Goal: Information Seeking & Learning: Find contact information

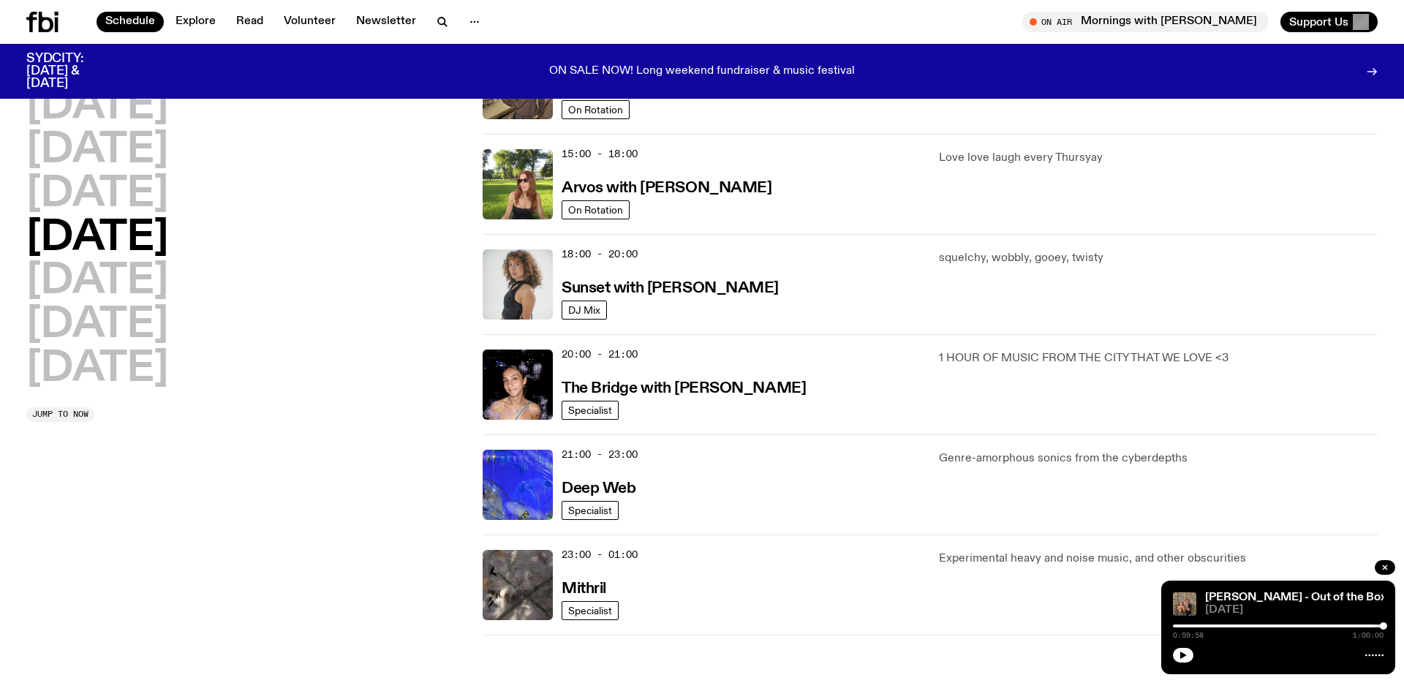
scroll to position [504, 0]
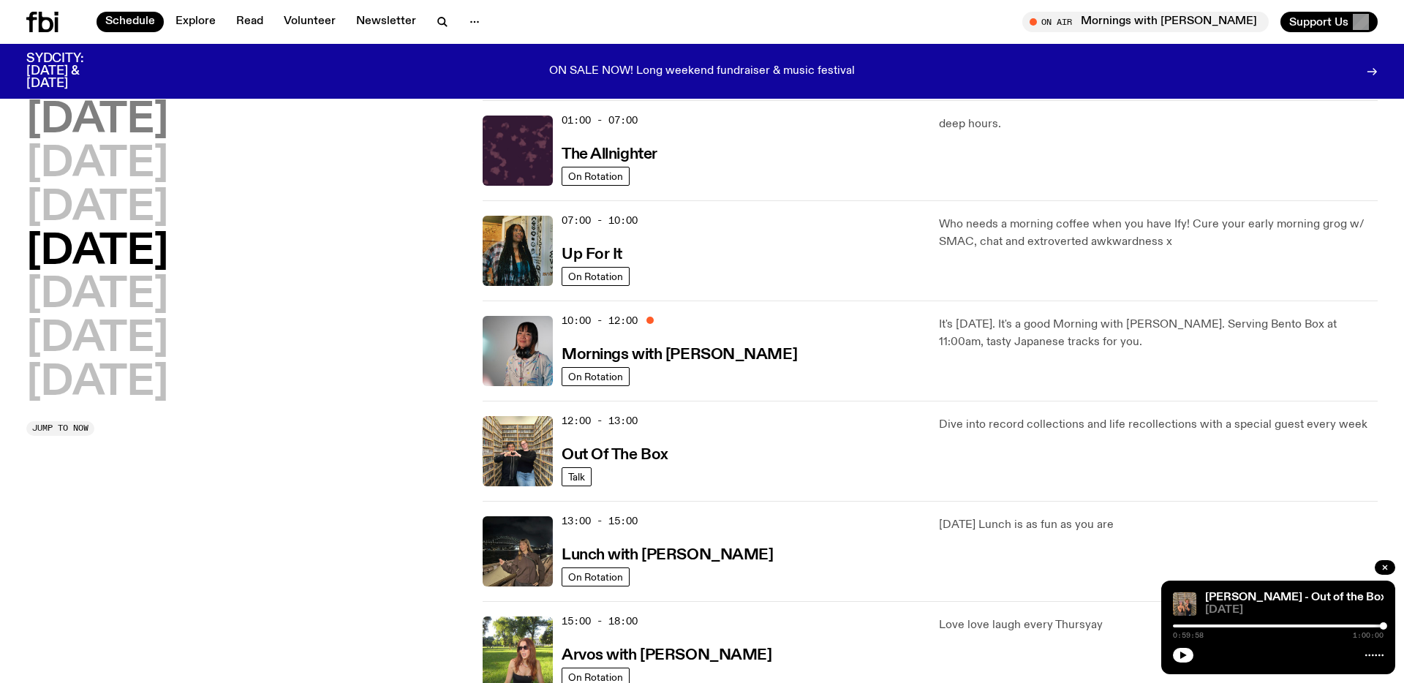
click at [127, 103] on h2 "Monday" at bounding box center [97, 120] width 142 height 41
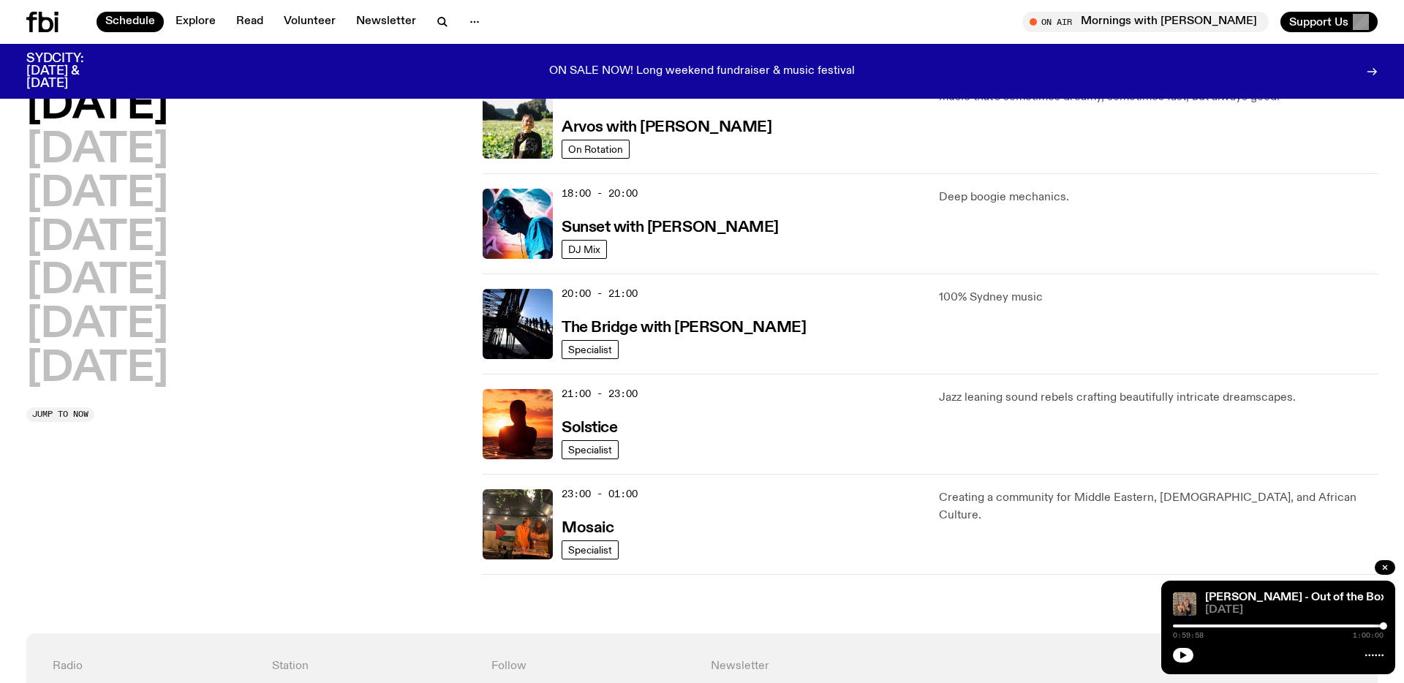
scroll to position [560, 0]
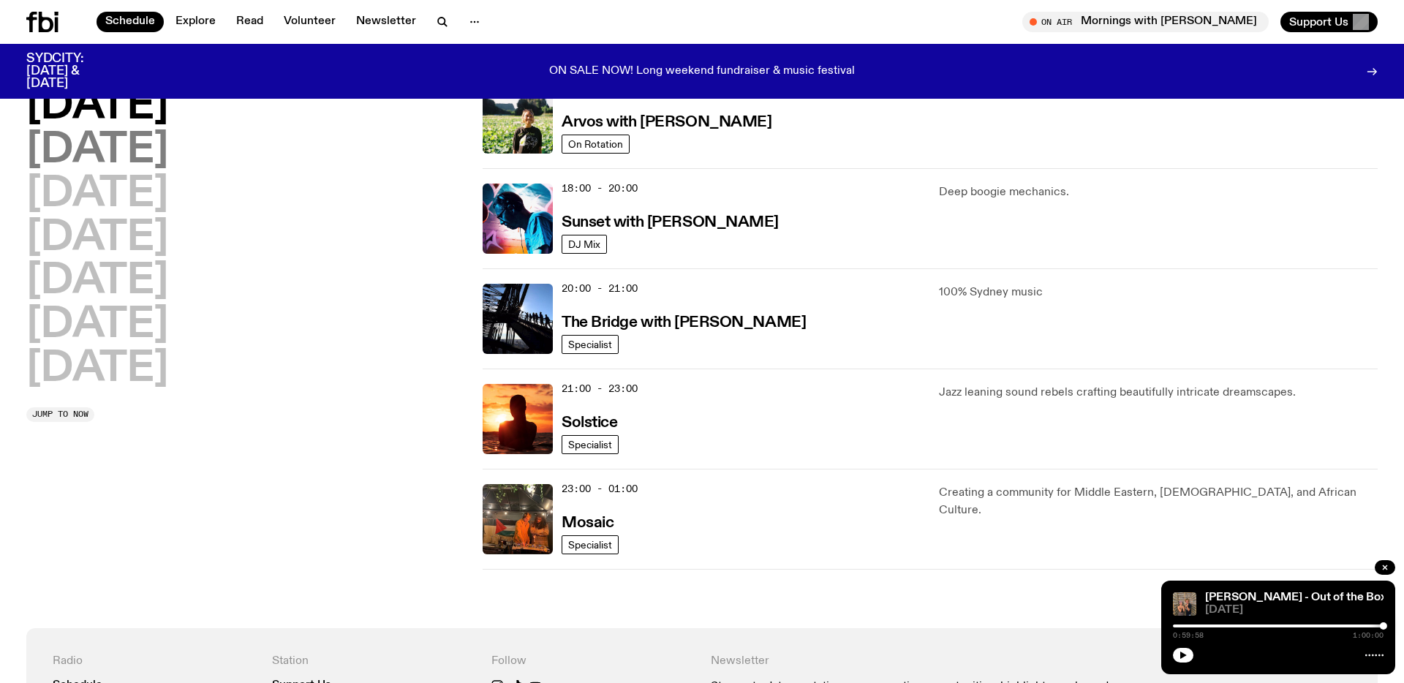
click at [114, 146] on h2 "Tuesday" at bounding box center [97, 150] width 142 height 41
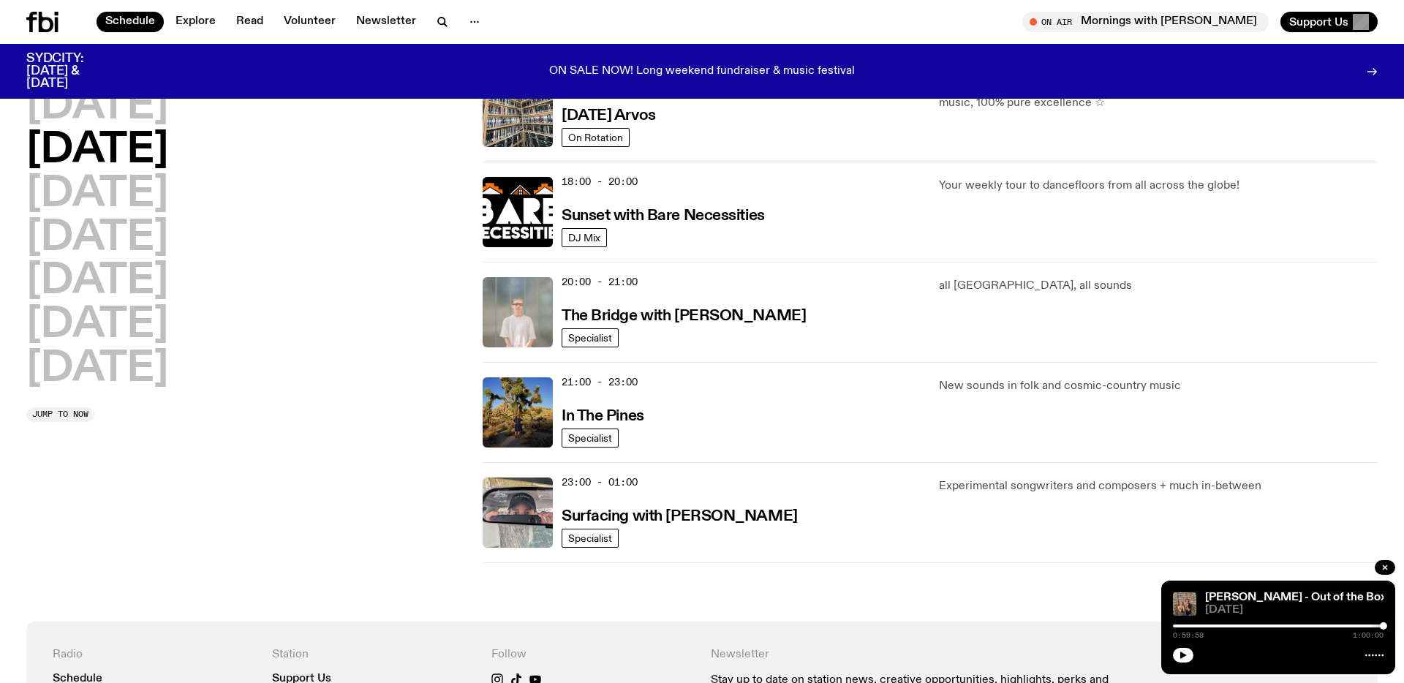
scroll to position [578, 0]
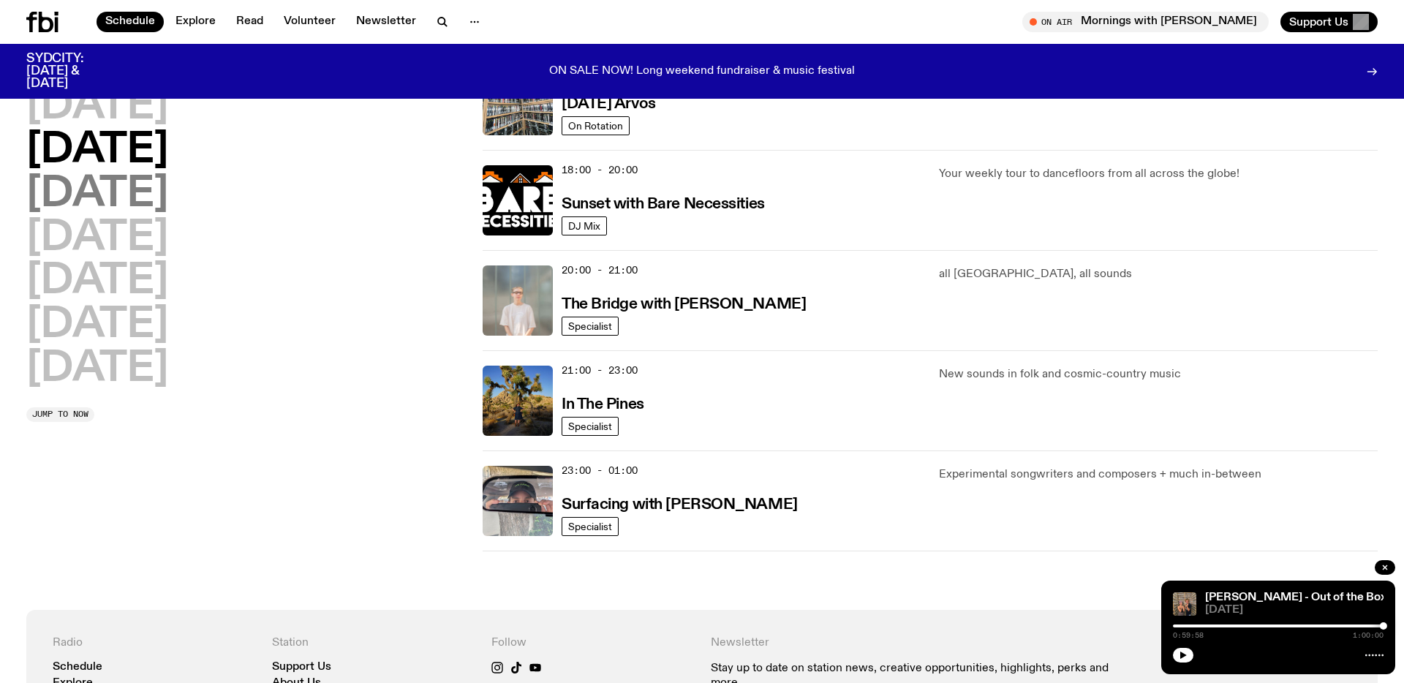
click at [154, 194] on h2 "Wednesday" at bounding box center [97, 194] width 142 height 41
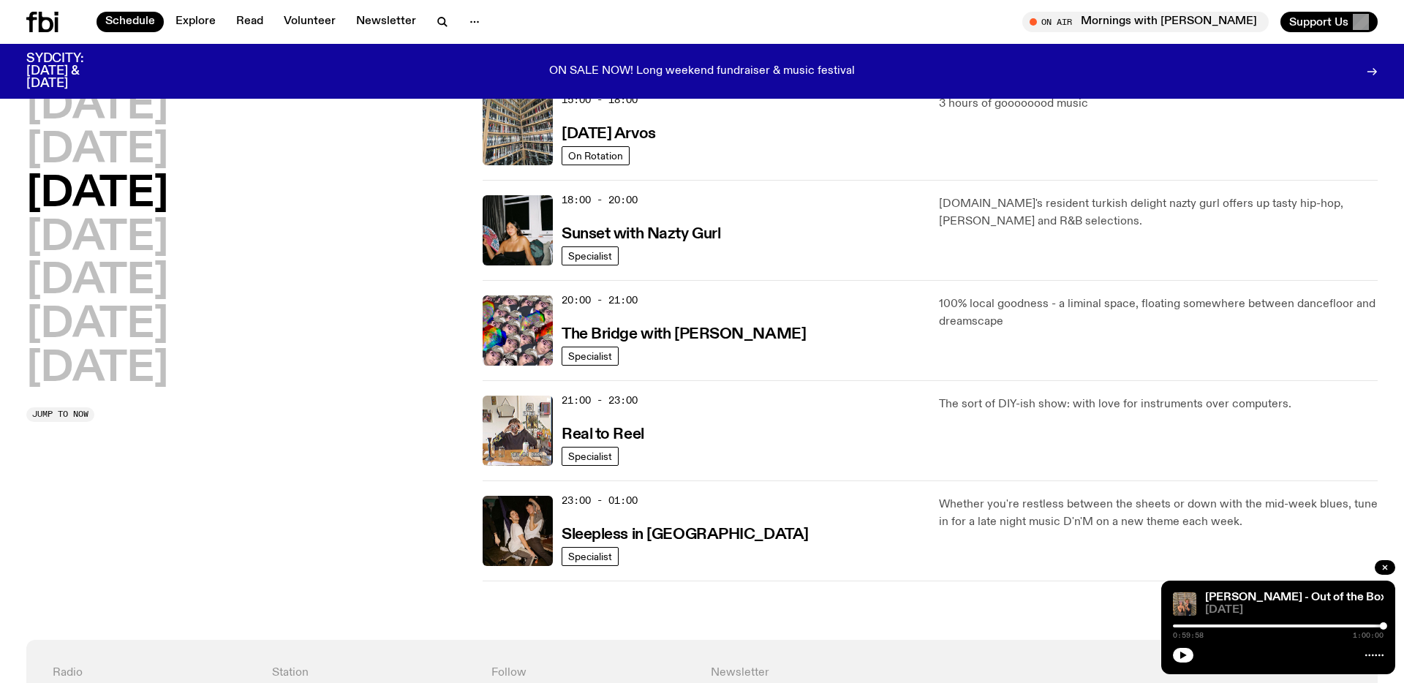
scroll to position [551, 0]
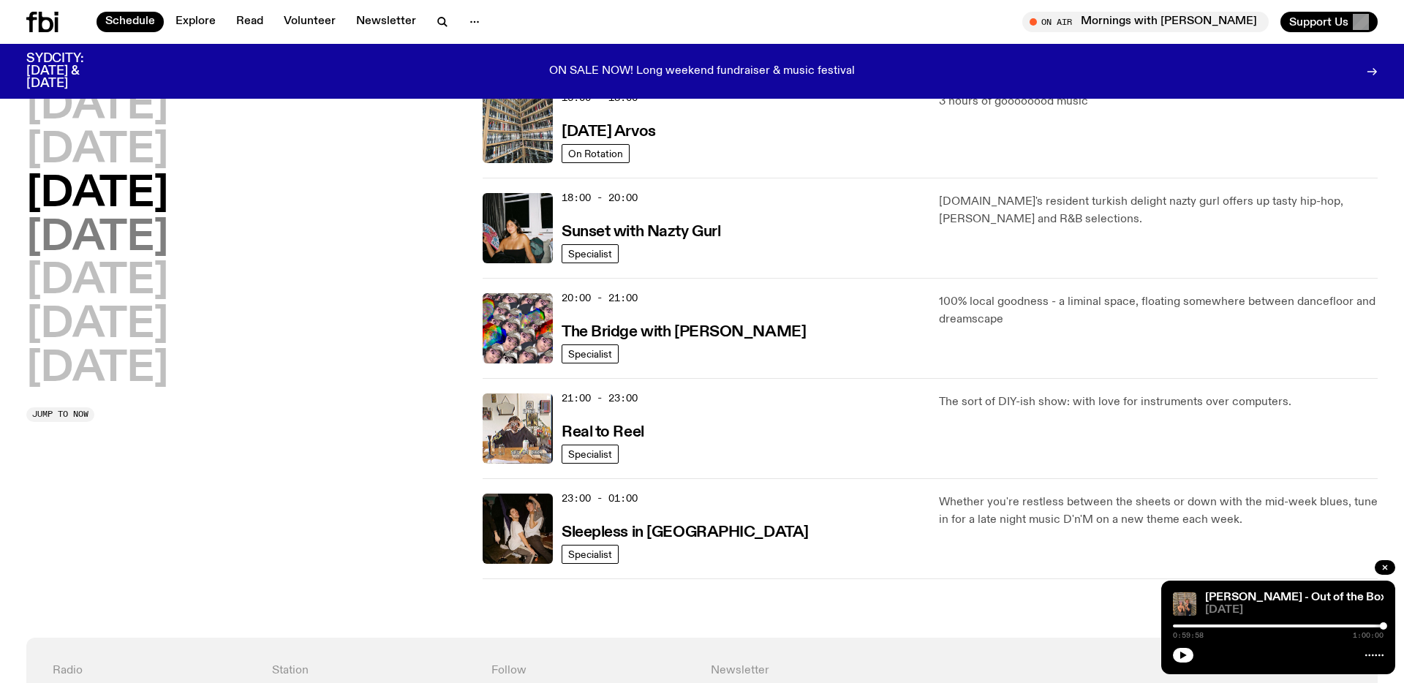
click at [140, 239] on h2 "Thursday" at bounding box center [97, 238] width 142 height 41
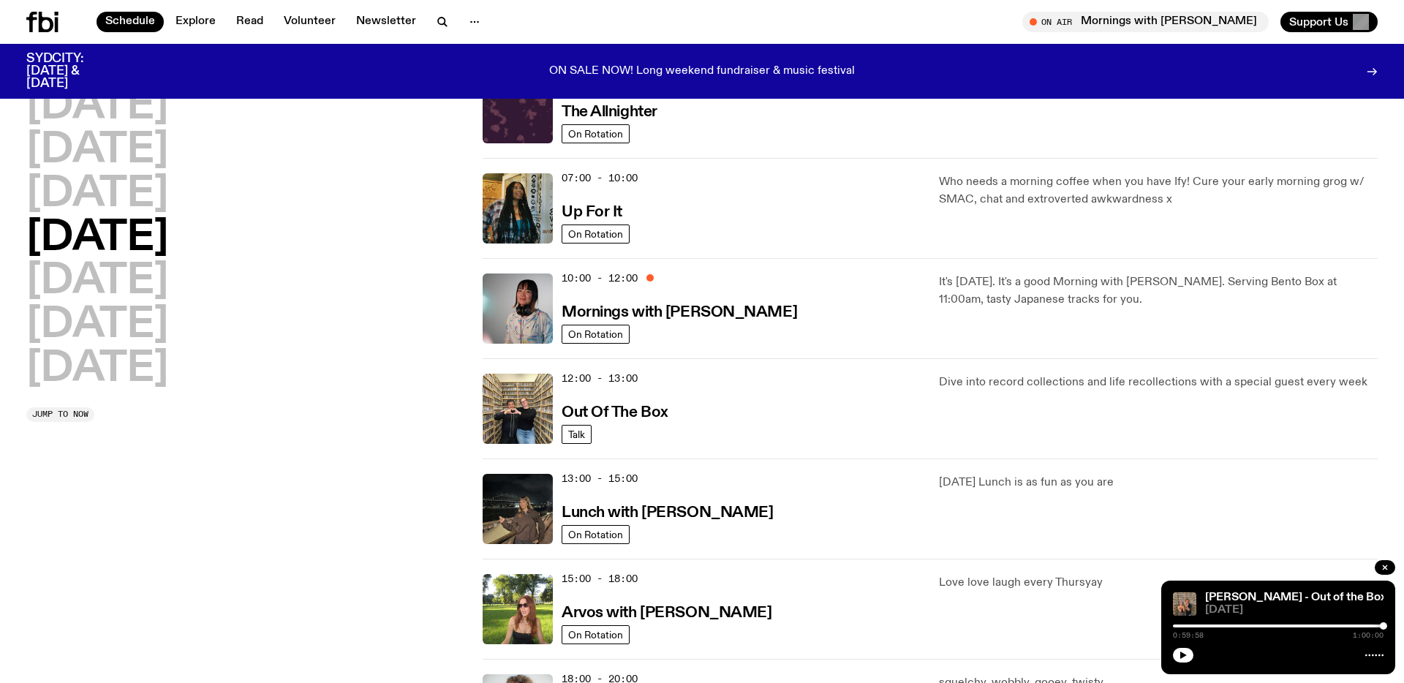
scroll to position [41, 0]
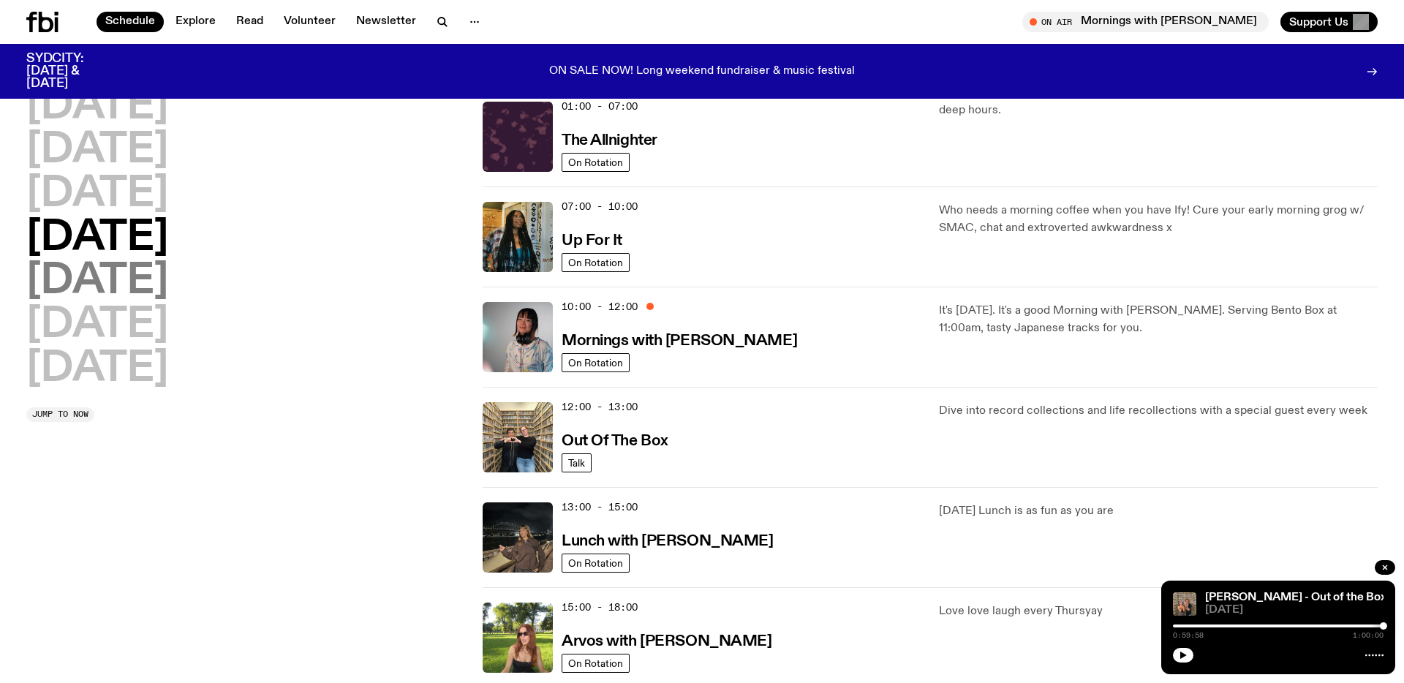
click at [132, 286] on h2 "Friday" at bounding box center [97, 281] width 142 height 41
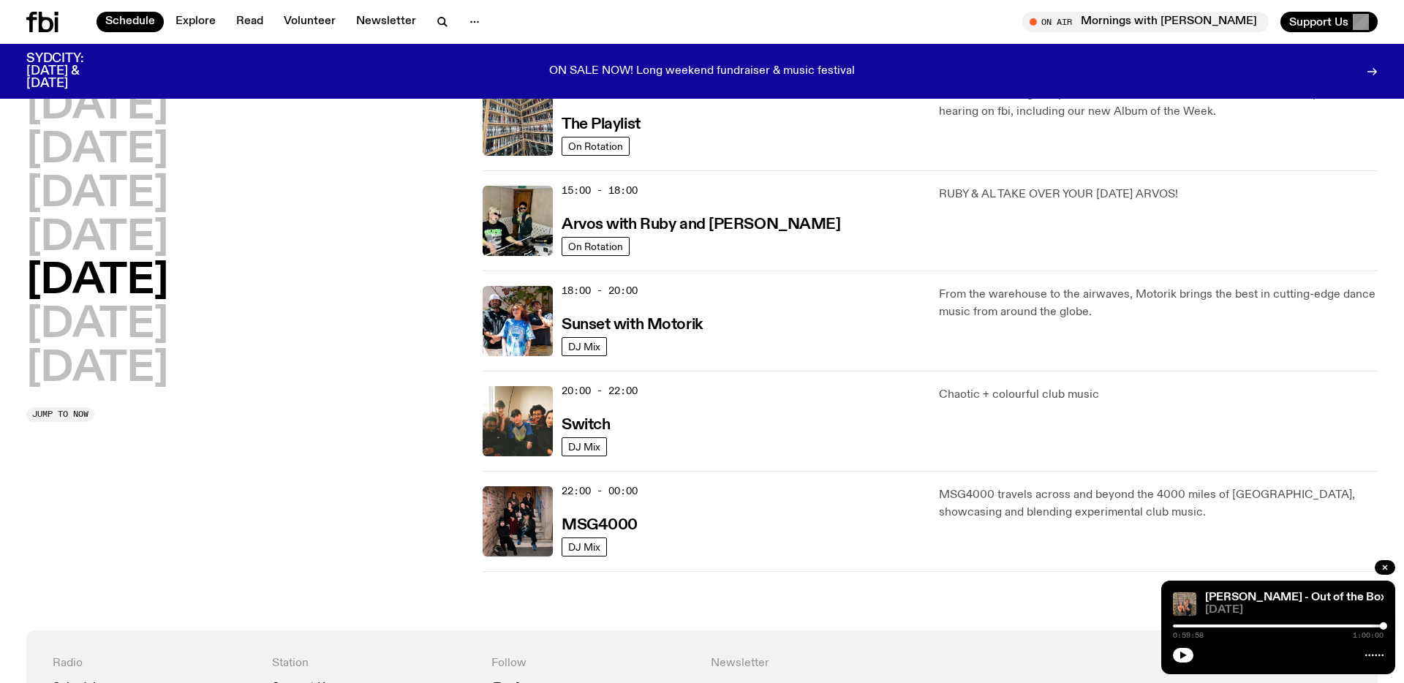
scroll to position [461, 0]
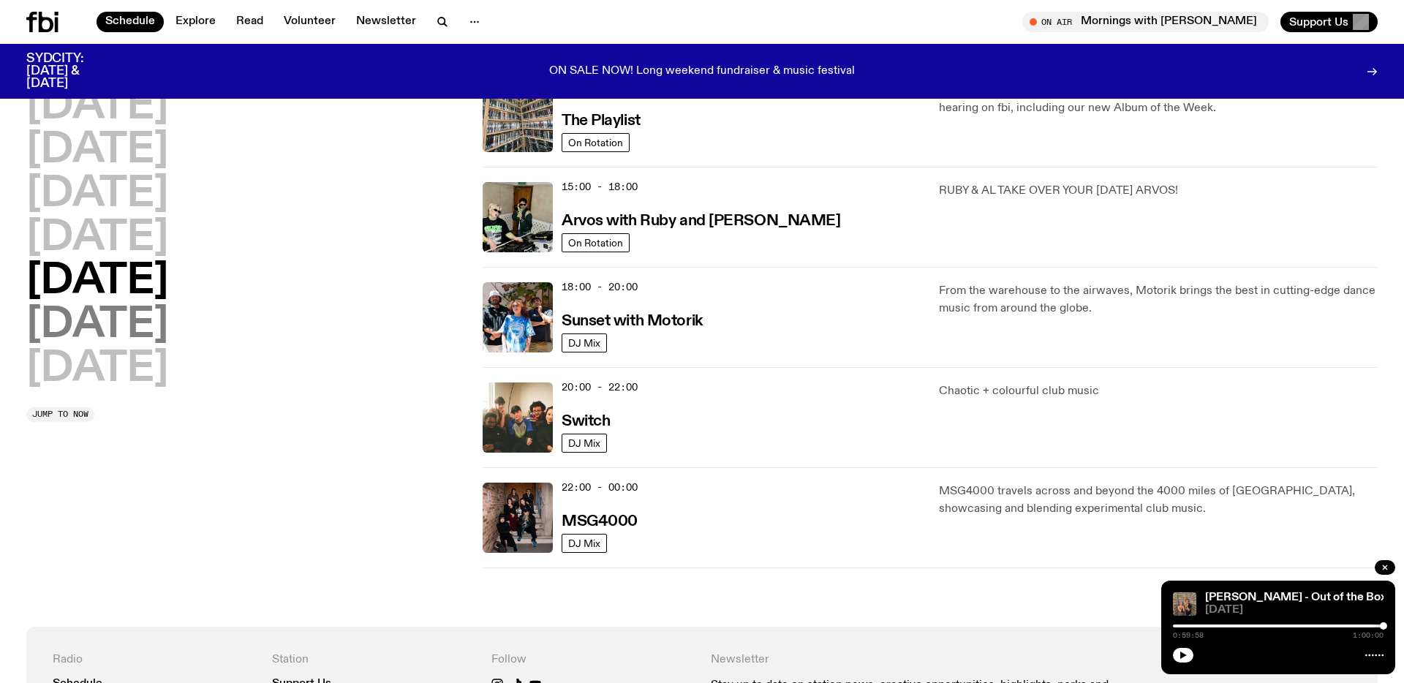
click at [168, 325] on h2 "Saturday" at bounding box center [97, 325] width 142 height 41
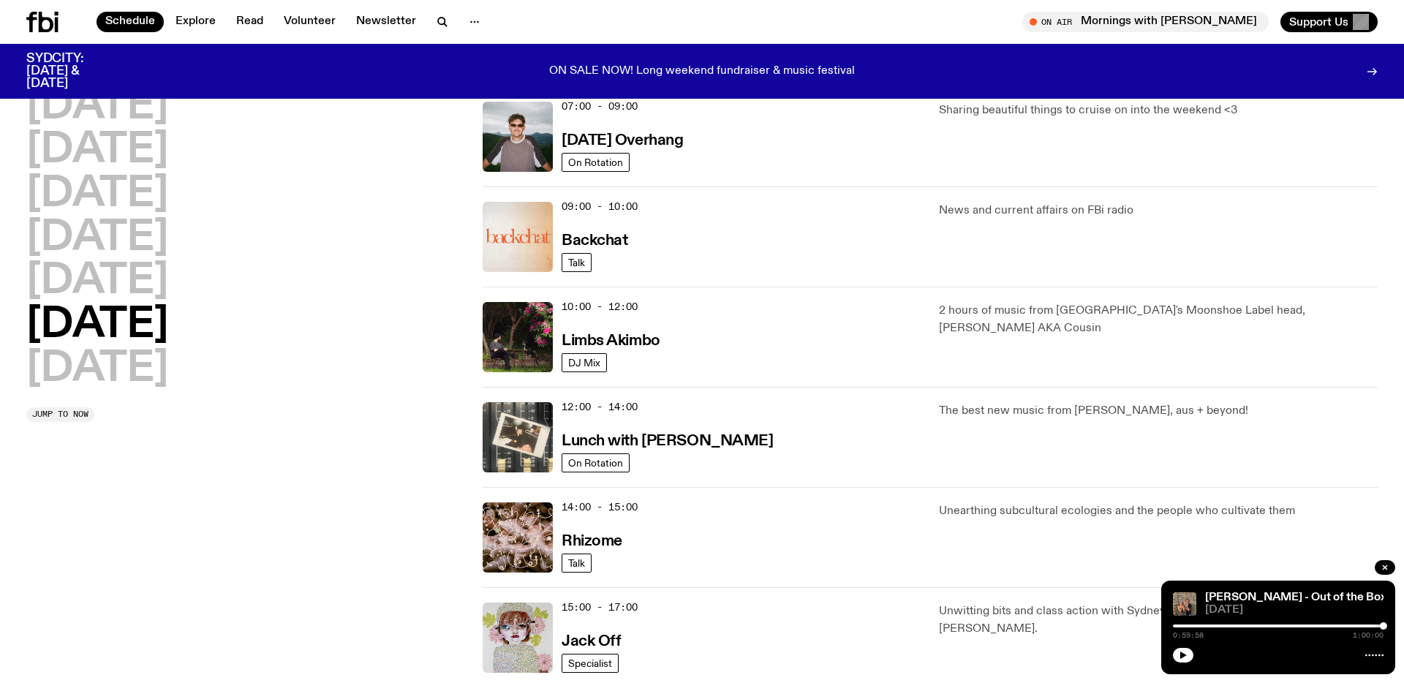
scroll to position [191, 0]
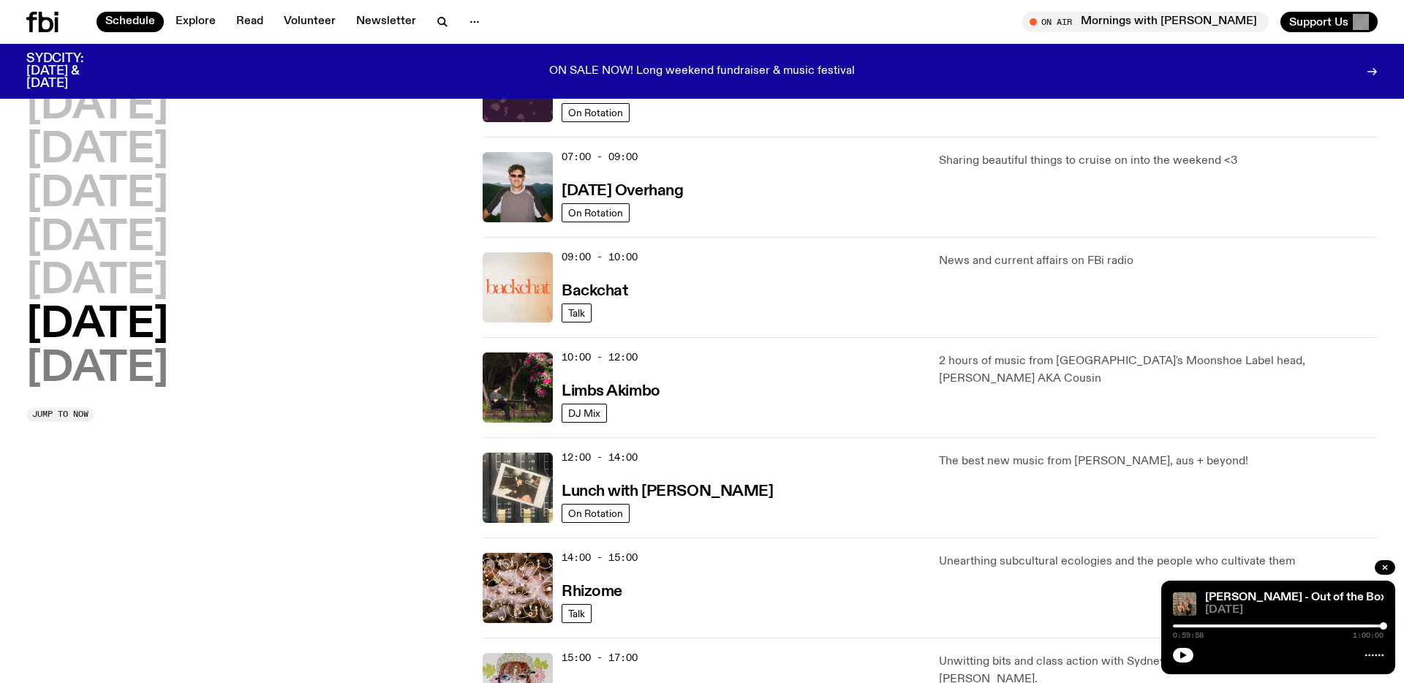
click at [105, 378] on h2 "Sunday" at bounding box center [97, 369] width 142 height 41
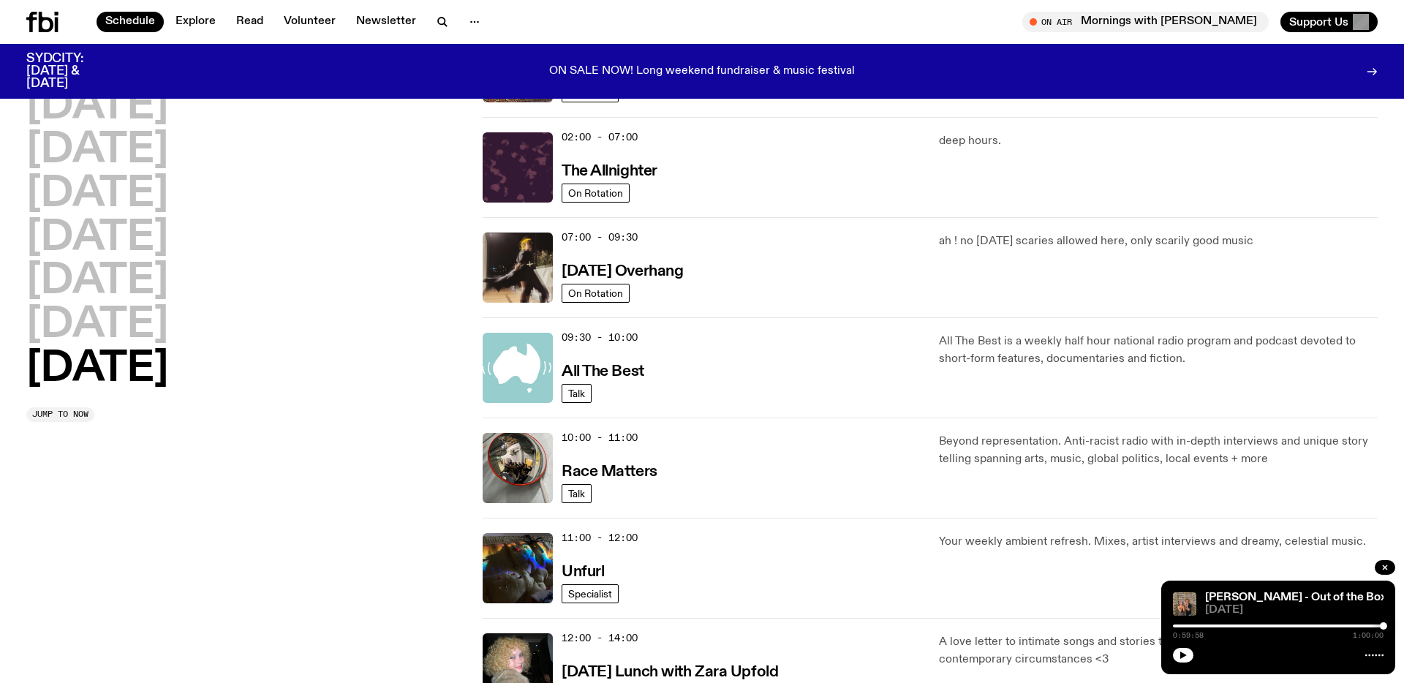
scroll to position [109, 0]
click at [586, 374] on h3 "All The Best" at bounding box center [603, 373] width 83 height 15
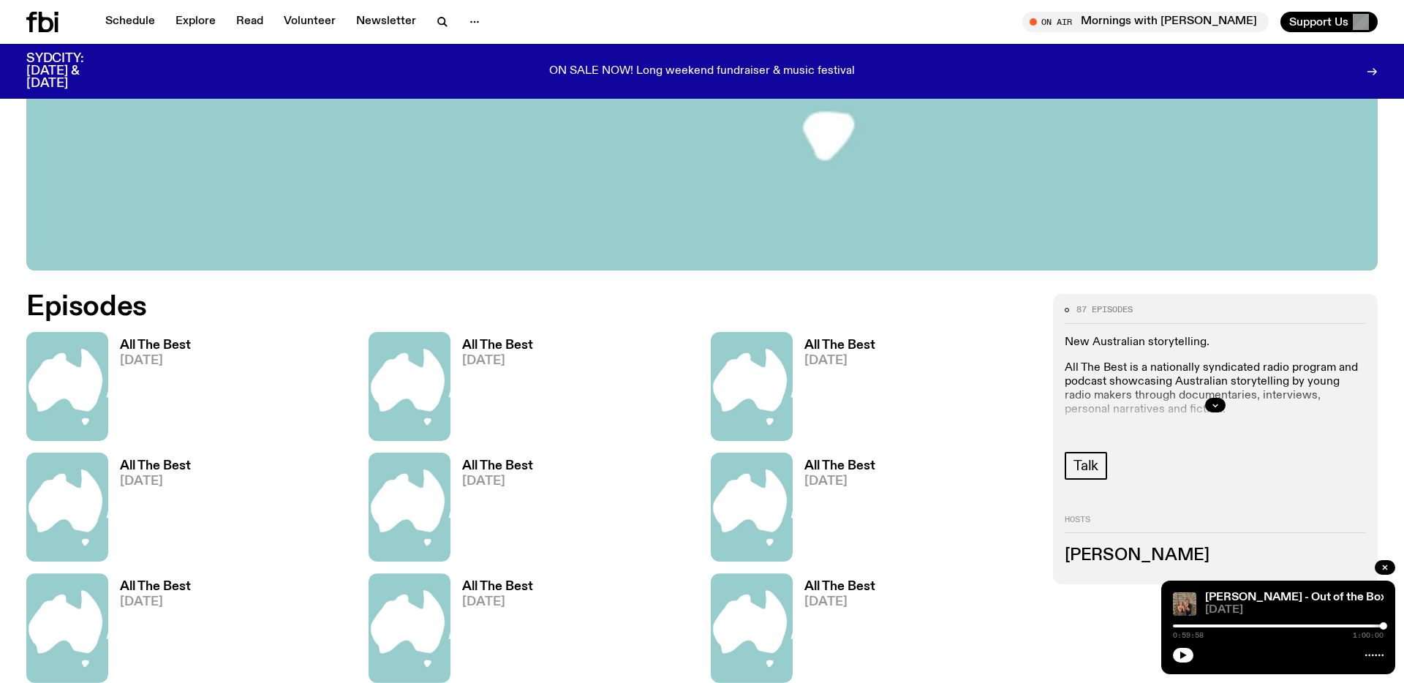
scroll to position [725, 0]
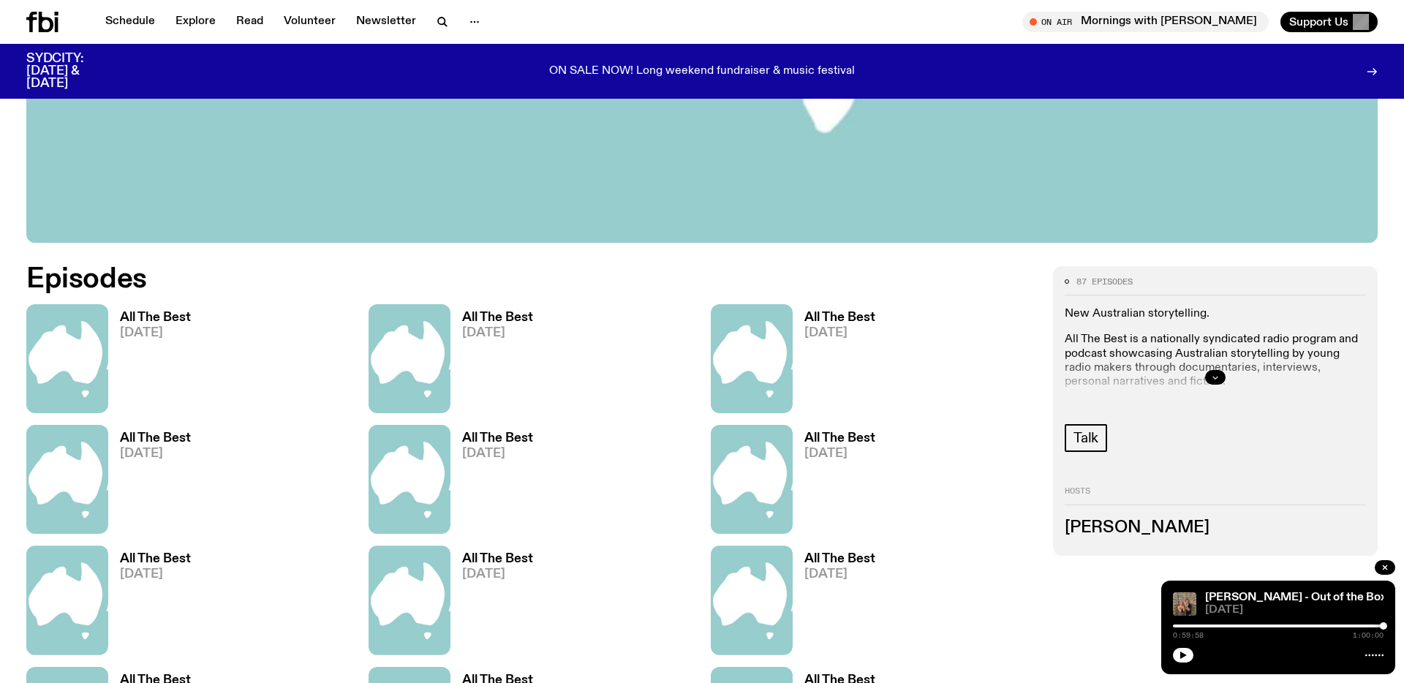
click at [1212, 378] on icon "button" at bounding box center [1215, 377] width 9 height 9
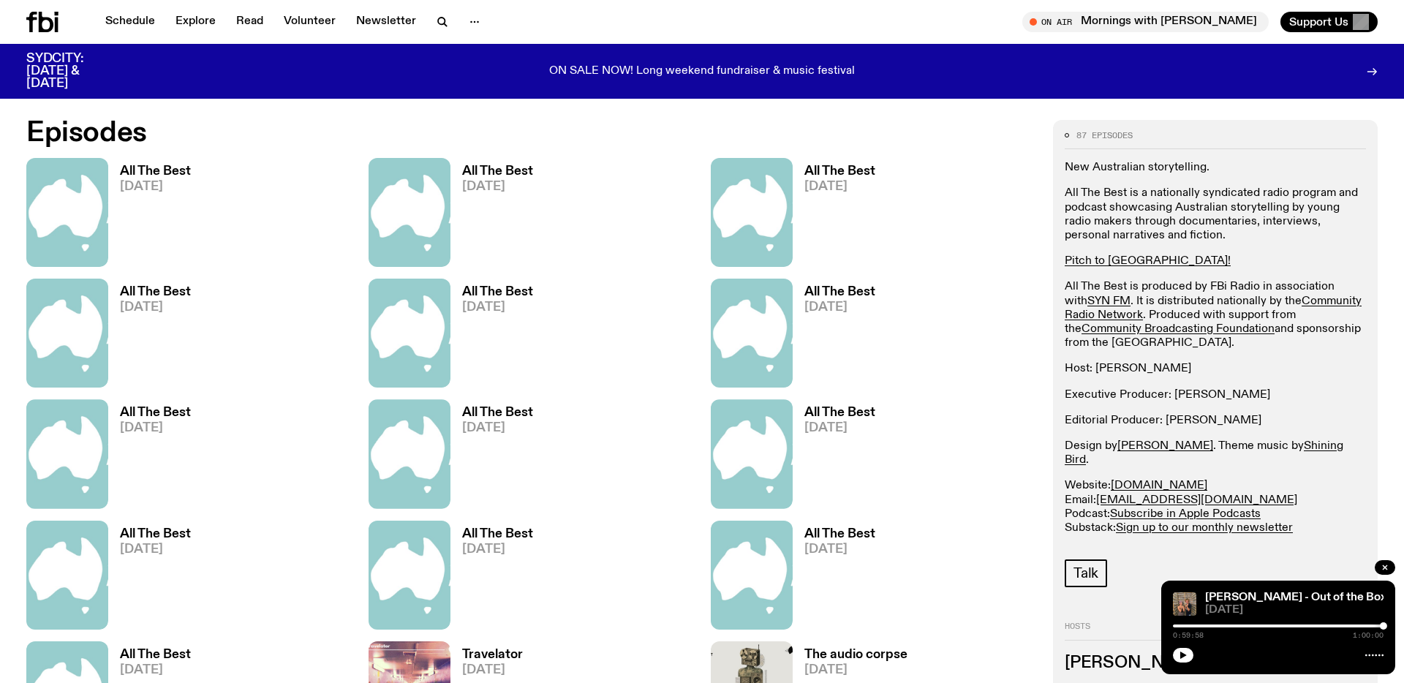
scroll to position [839, 0]
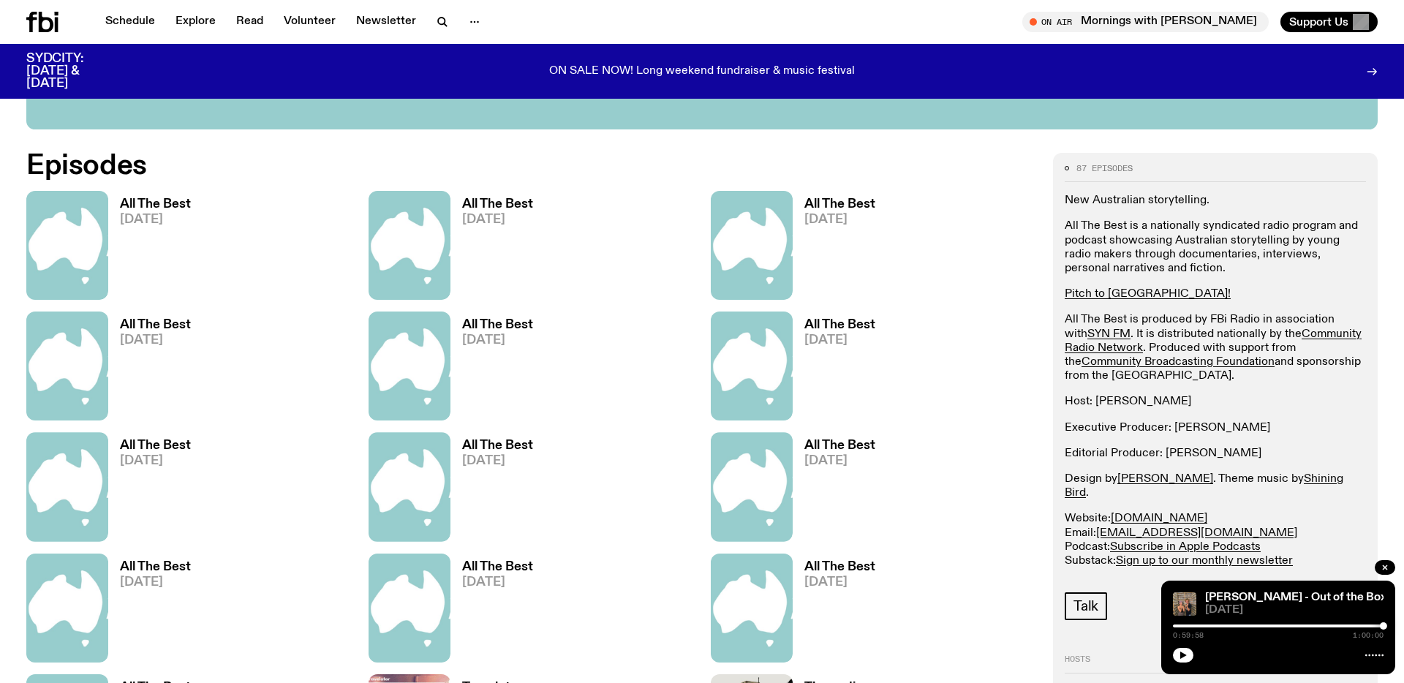
click at [160, 320] on h3 "All The Best" at bounding box center [155, 325] width 71 height 12
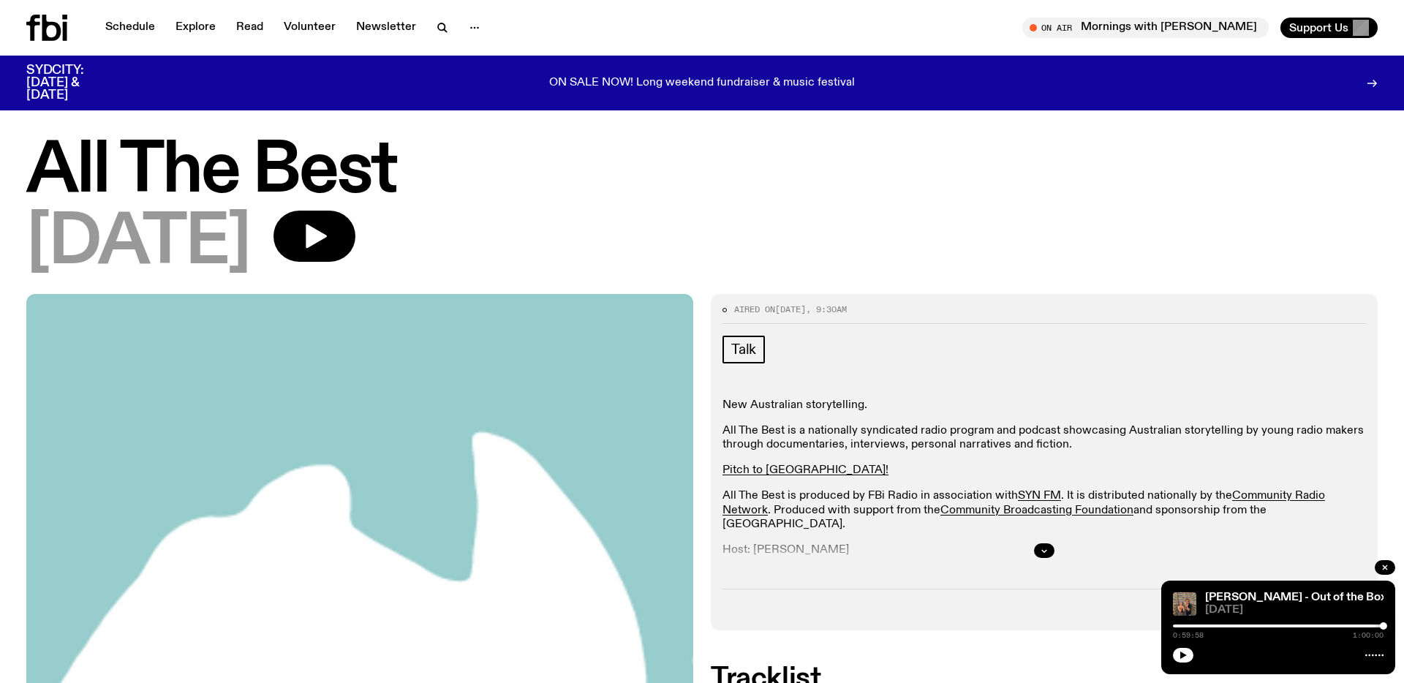
click at [333, 205] on h1 "All The Best" at bounding box center [702, 172] width 1352 height 66
click at [327, 235] on icon "button" at bounding box center [316, 237] width 21 height 24
click at [1045, 540] on div at bounding box center [1045, 550] width 644 height 47
click at [1052, 551] on button "button" at bounding box center [1044, 550] width 20 height 15
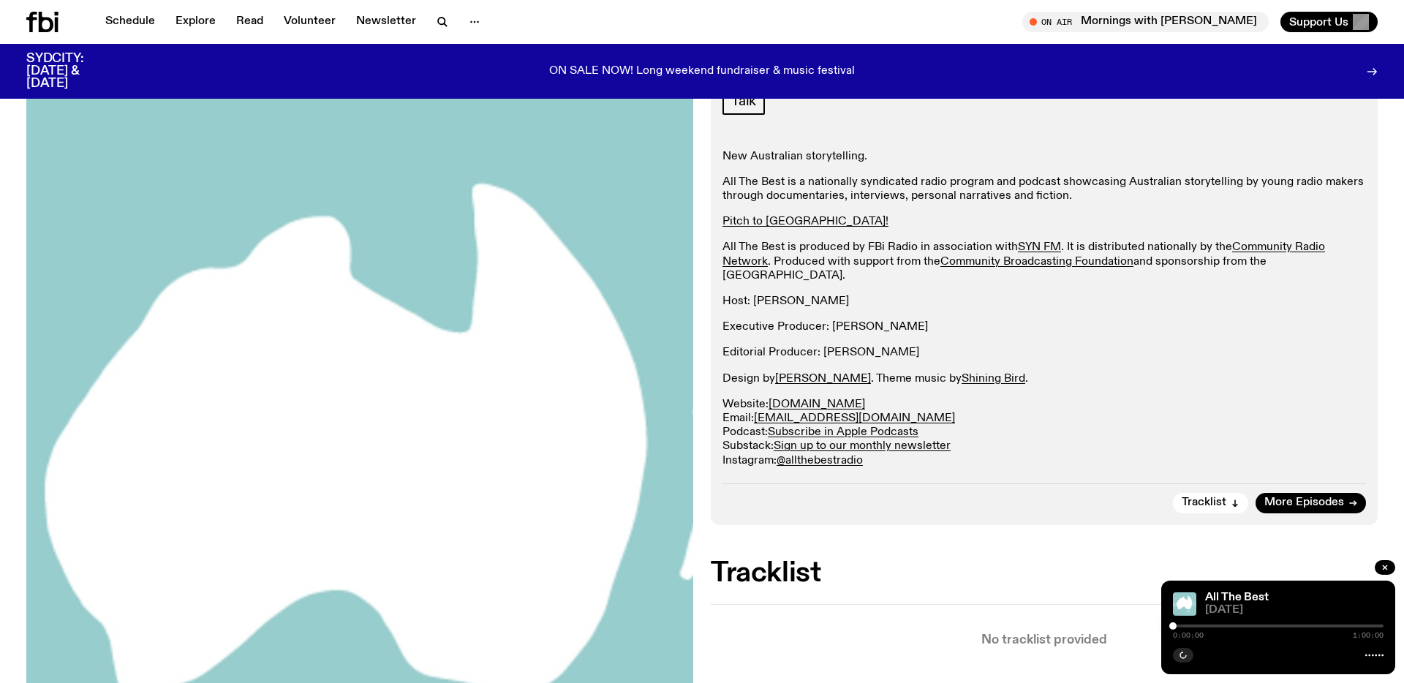
scroll to position [236, 0]
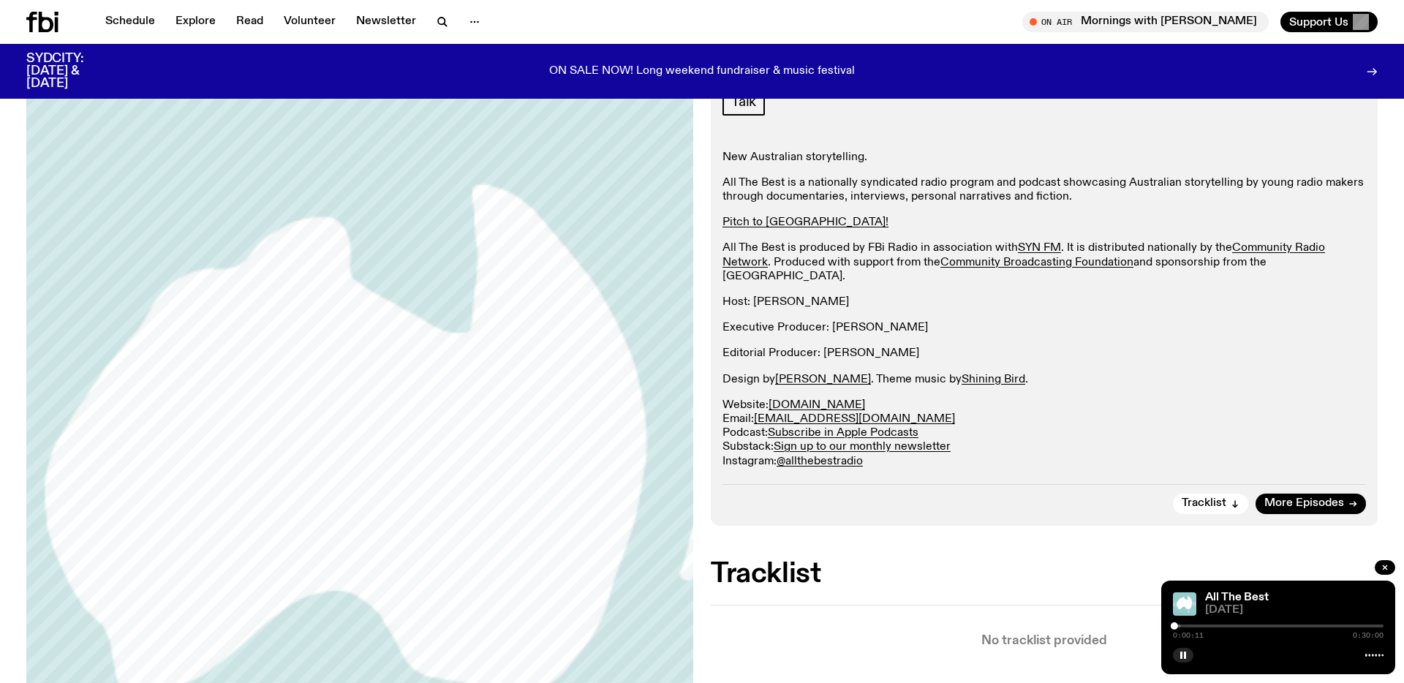
click at [1183, 625] on div at bounding box center [1278, 626] width 211 height 3
click at [1191, 625] on div at bounding box center [1278, 626] width 211 height 3
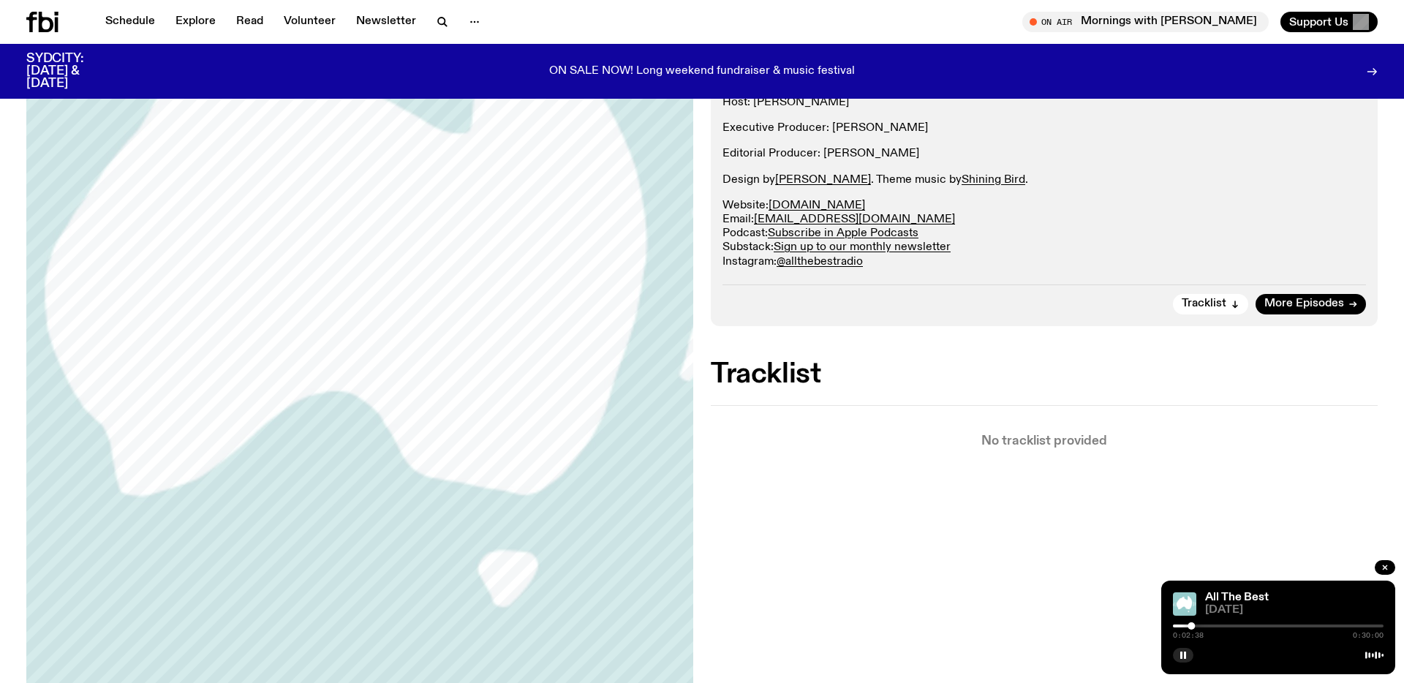
scroll to position [367, 0]
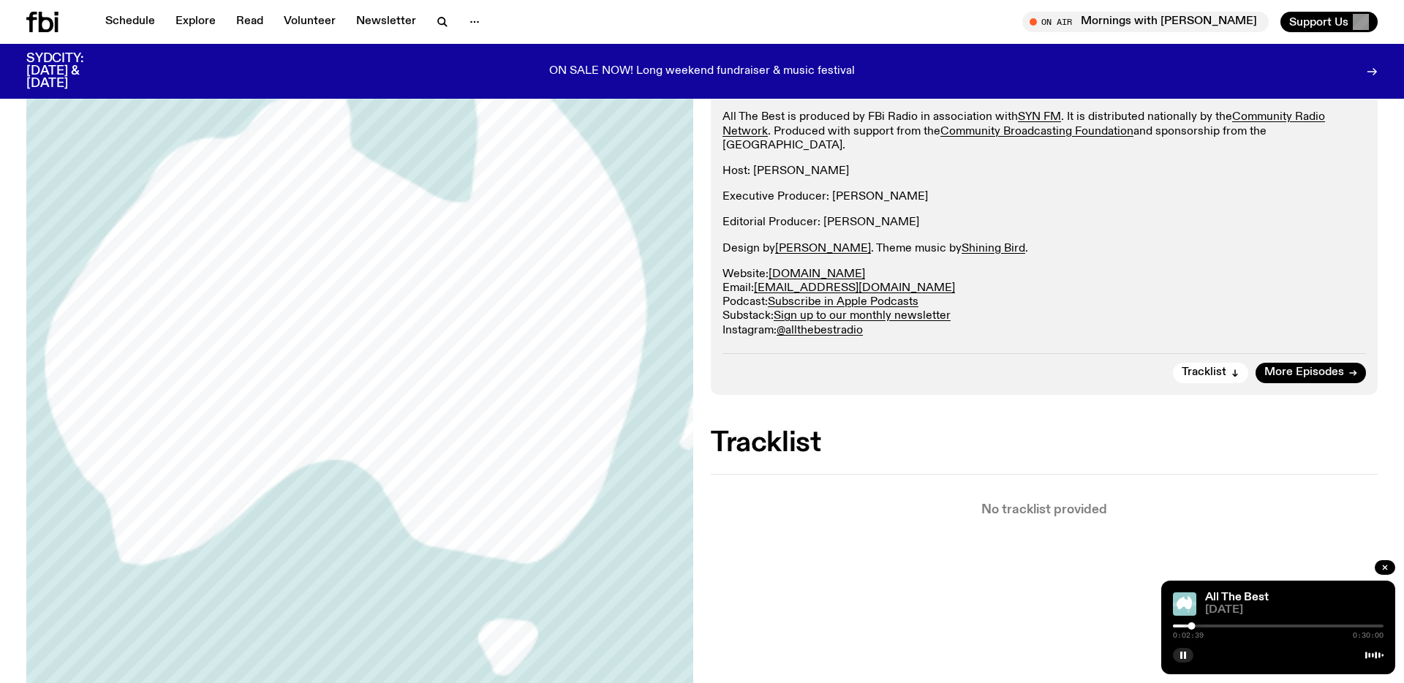
click at [1202, 626] on div at bounding box center [1278, 626] width 211 height 3
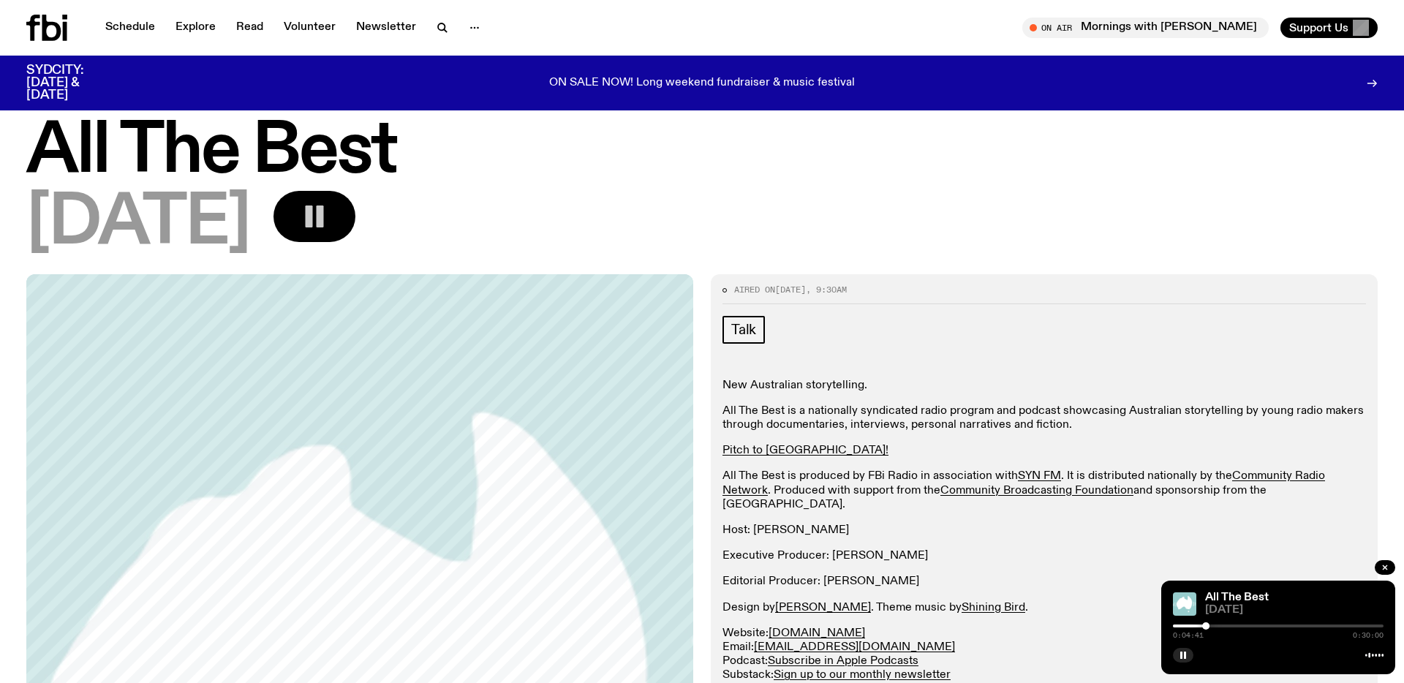
scroll to position [0, 0]
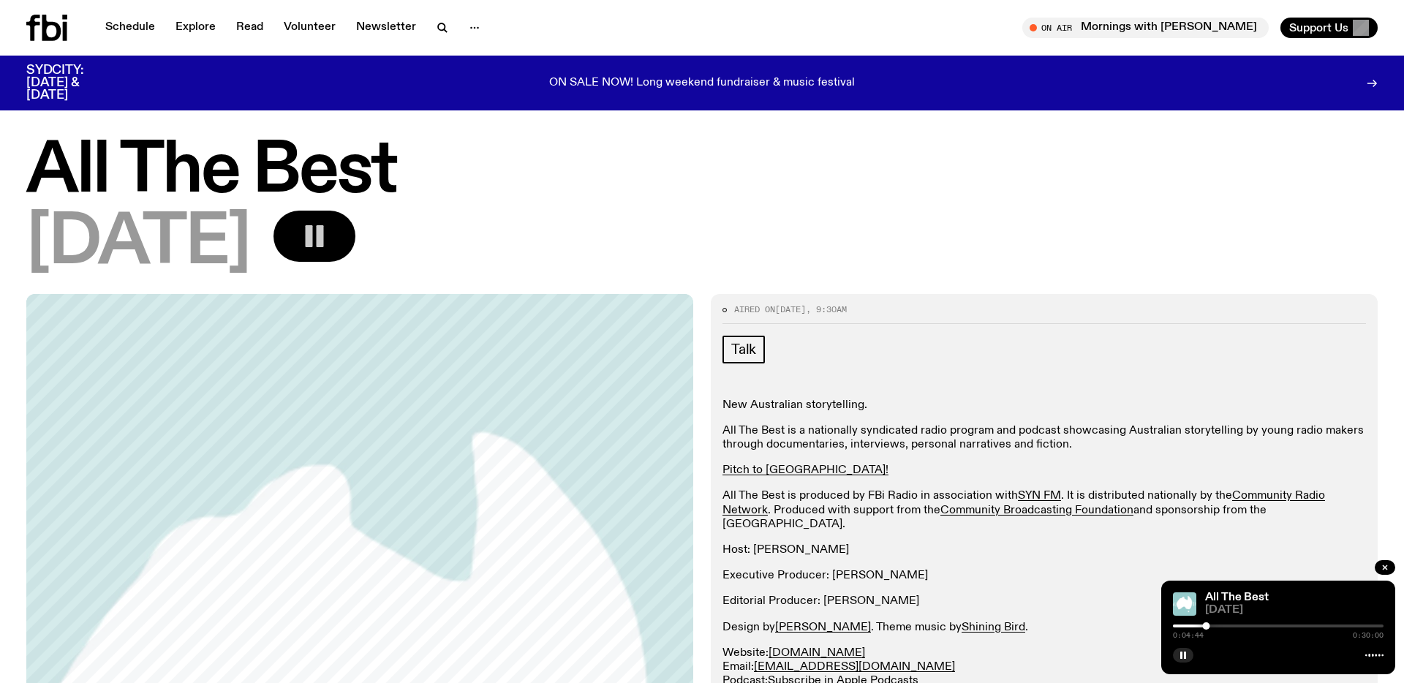
drag, startPoint x: 1042, startPoint y: 266, endPoint x: 1107, endPoint y: 374, distance: 125.7
click at [1041, 266] on div "[DATE]" at bounding box center [702, 244] width 1352 height 66
click at [1213, 628] on div "0:04:45 0:30:00" at bounding box center [1278, 631] width 211 height 18
click at [1215, 625] on div at bounding box center [1278, 626] width 211 height 3
click at [1225, 626] on div at bounding box center [1278, 626] width 211 height 3
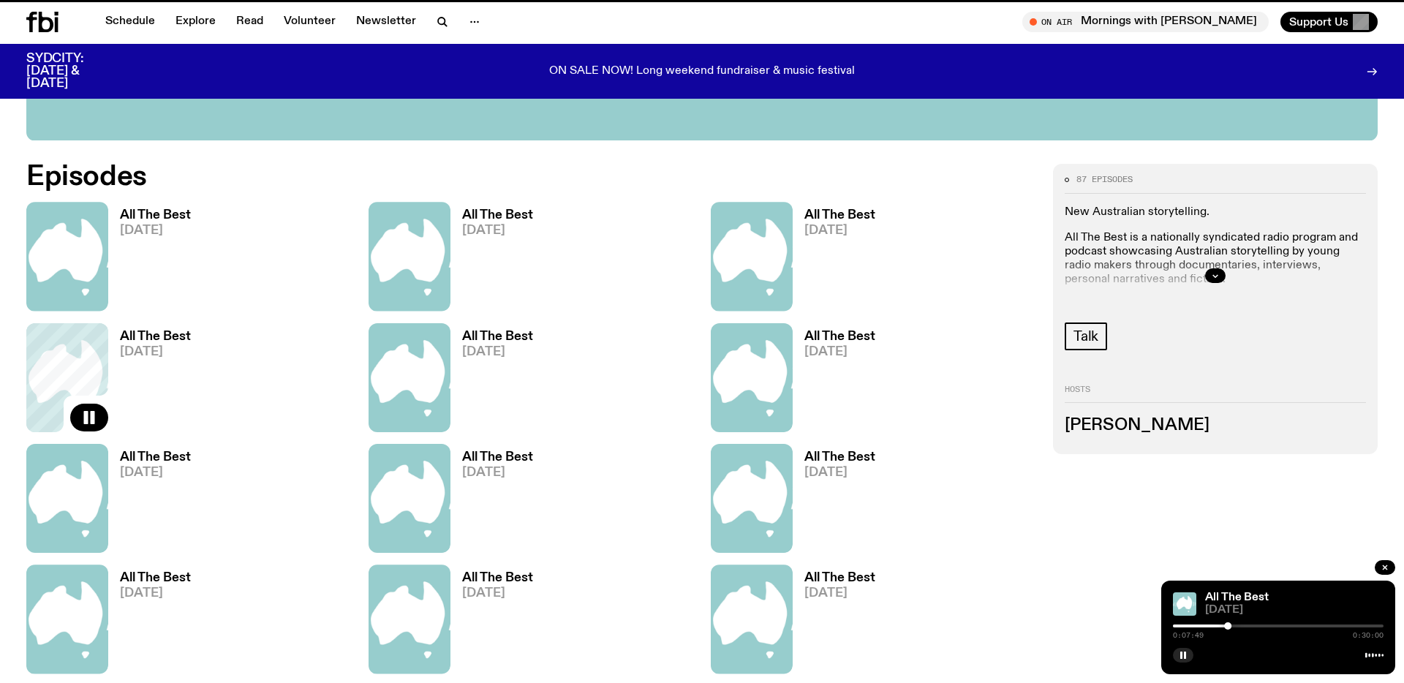
scroll to position [827, 0]
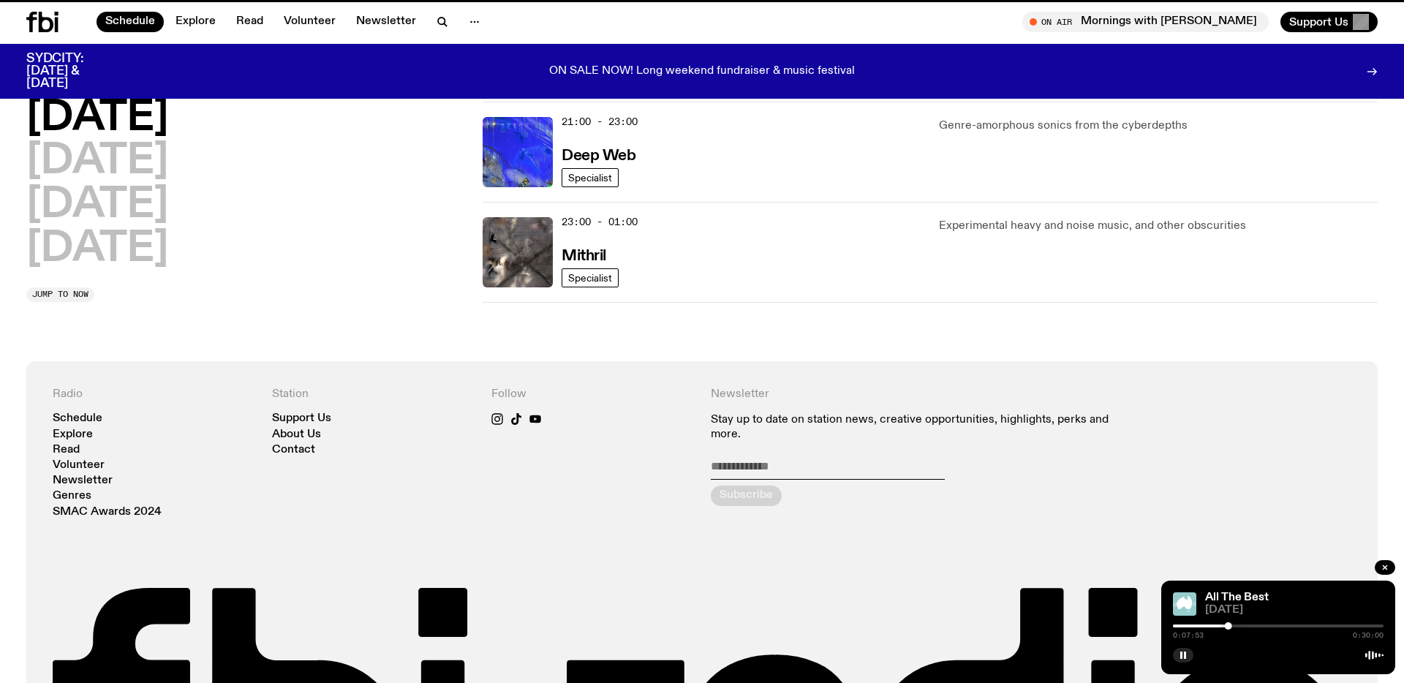
scroll to position [109, 0]
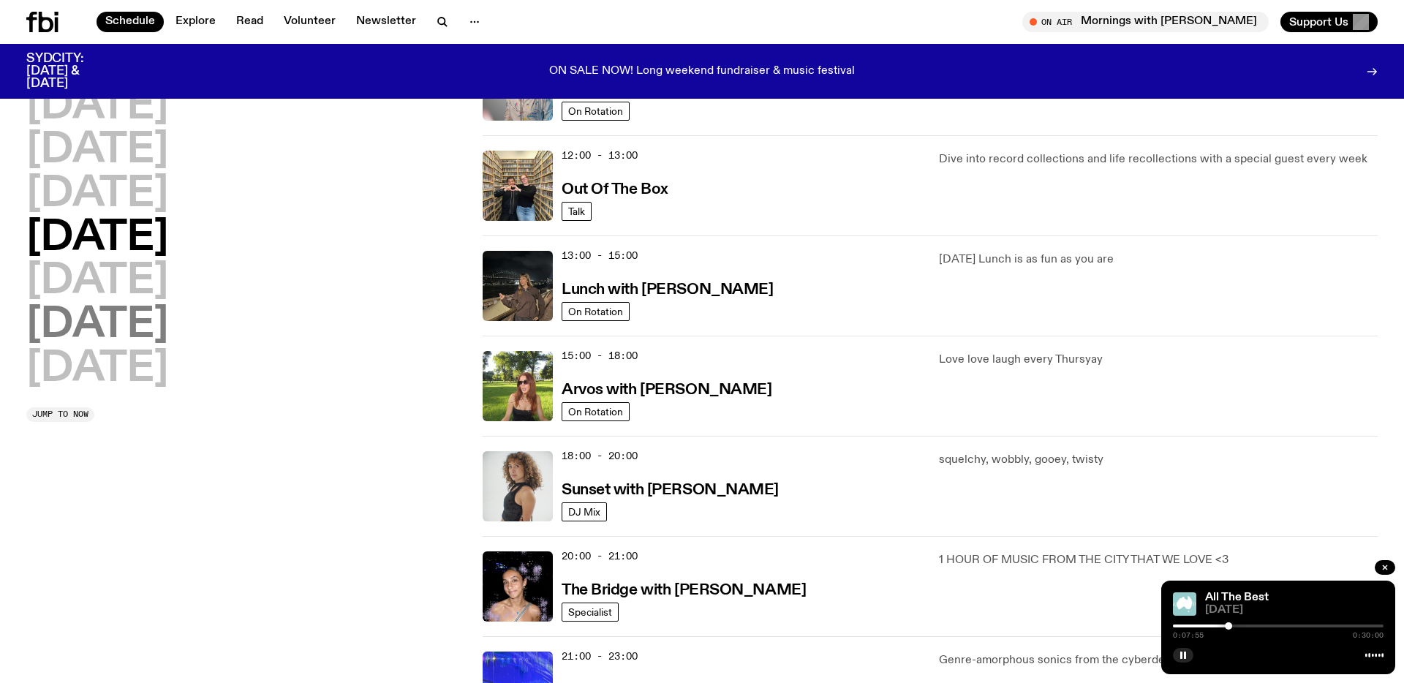
click at [118, 313] on h2 "Saturday" at bounding box center [97, 325] width 142 height 41
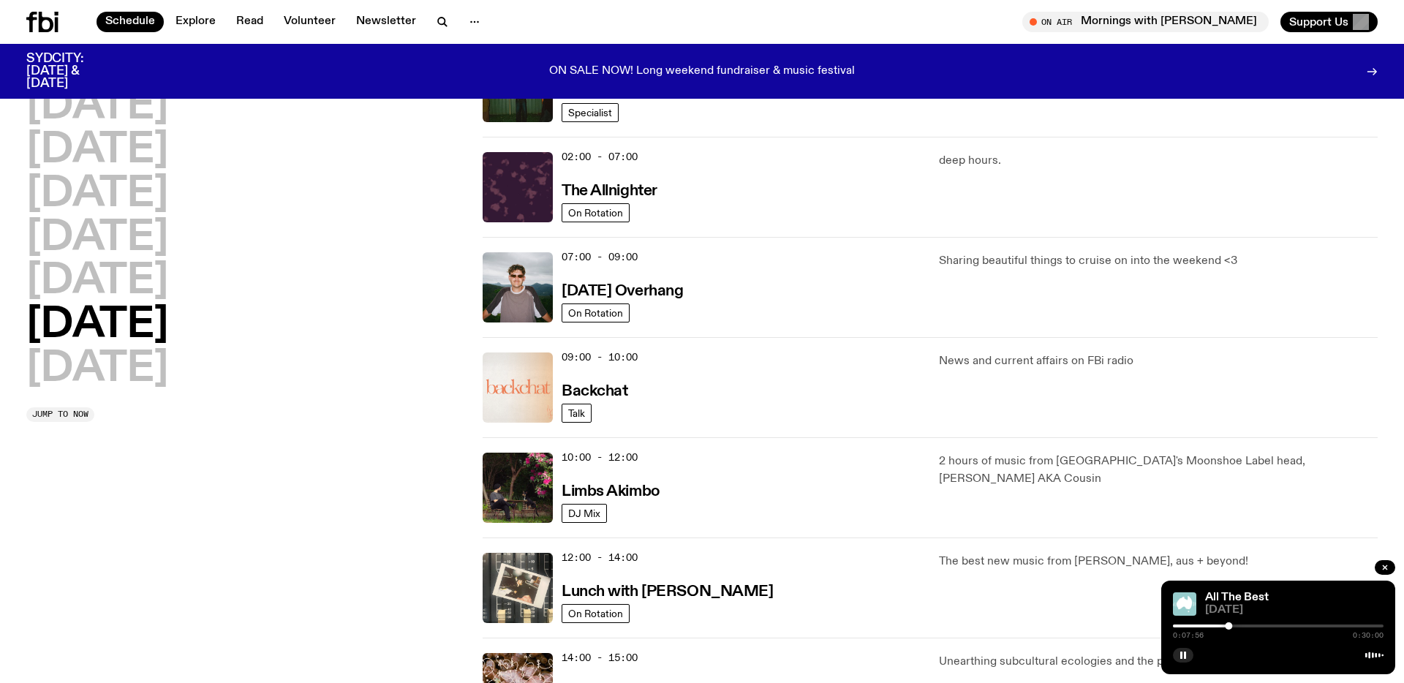
scroll to position [93, 0]
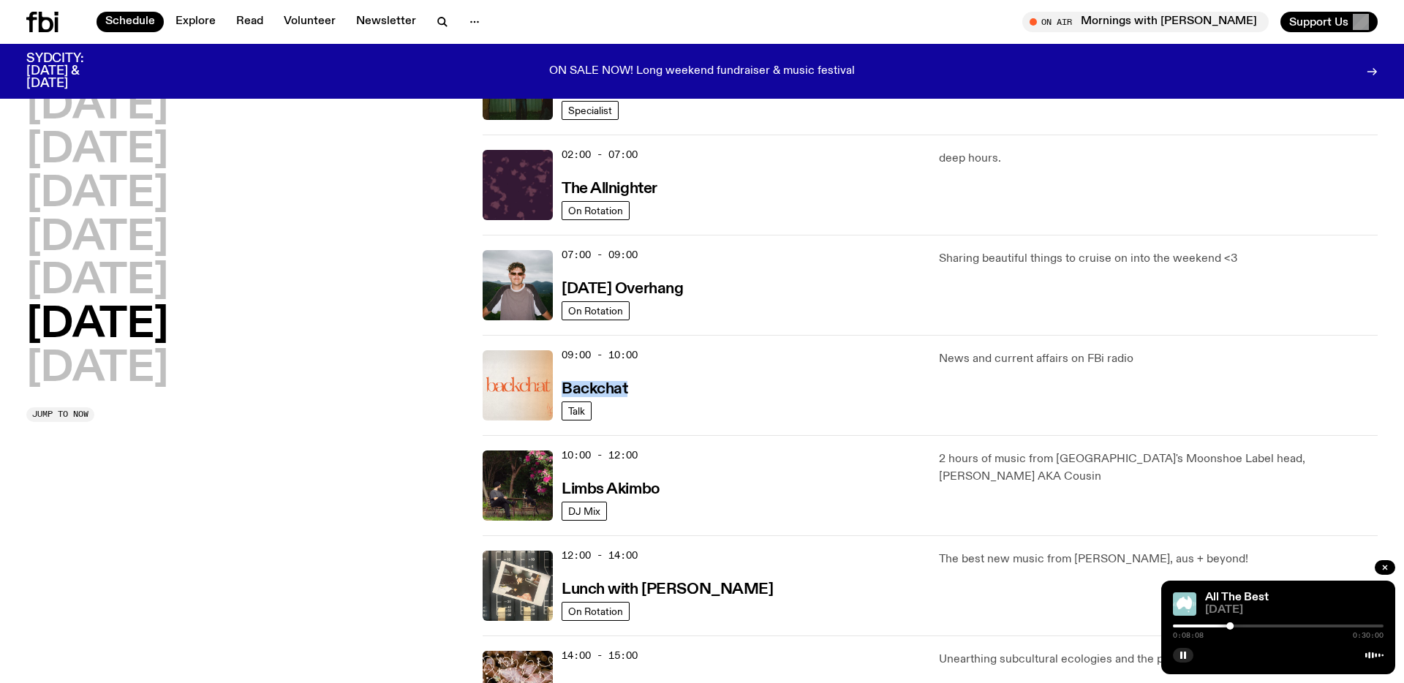
drag, startPoint x: 1184, startPoint y: 653, endPoint x: 1164, endPoint y: 481, distance: 173.0
click at [1183, 646] on div at bounding box center [1278, 654] width 211 height 18
click at [1185, 655] on rect "button" at bounding box center [1185, 655] width 2 height 7
click at [1235, 599] on link "All The Best" at bounding box center [1237, 598] width 64 height 12
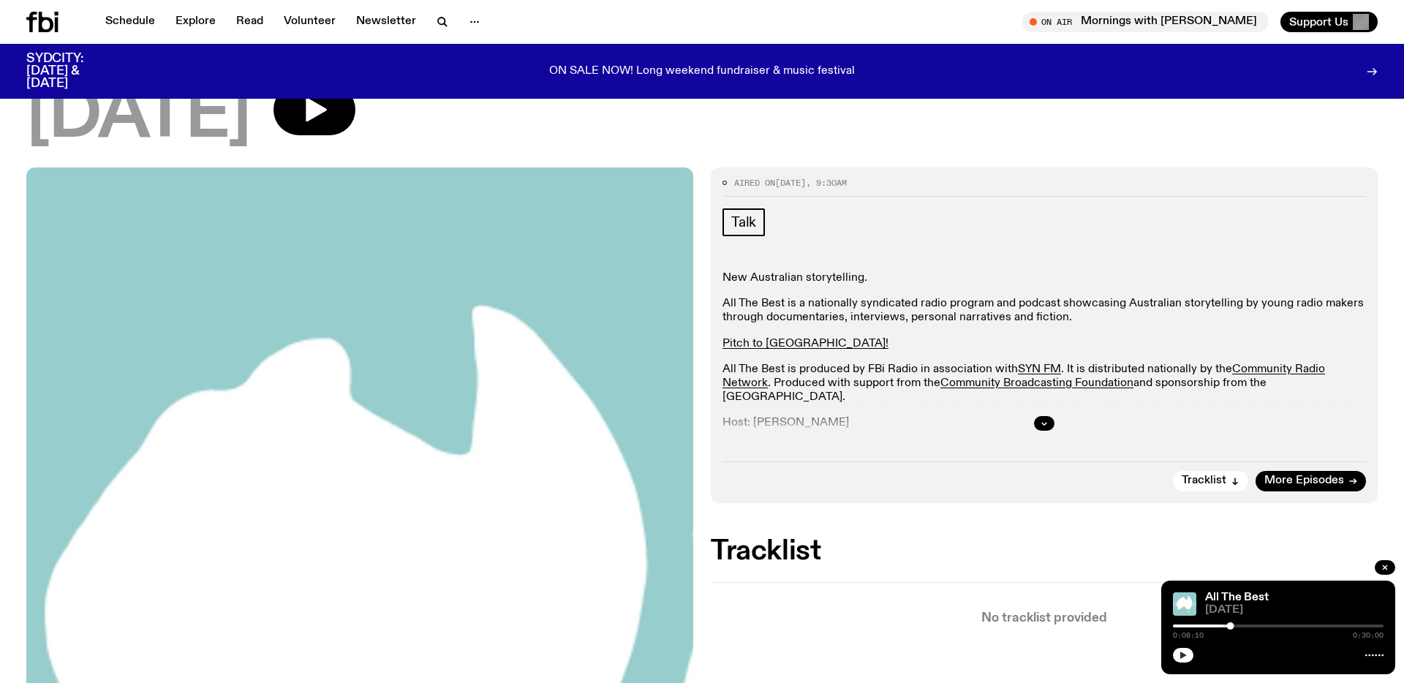
scroll to position [119, 0]
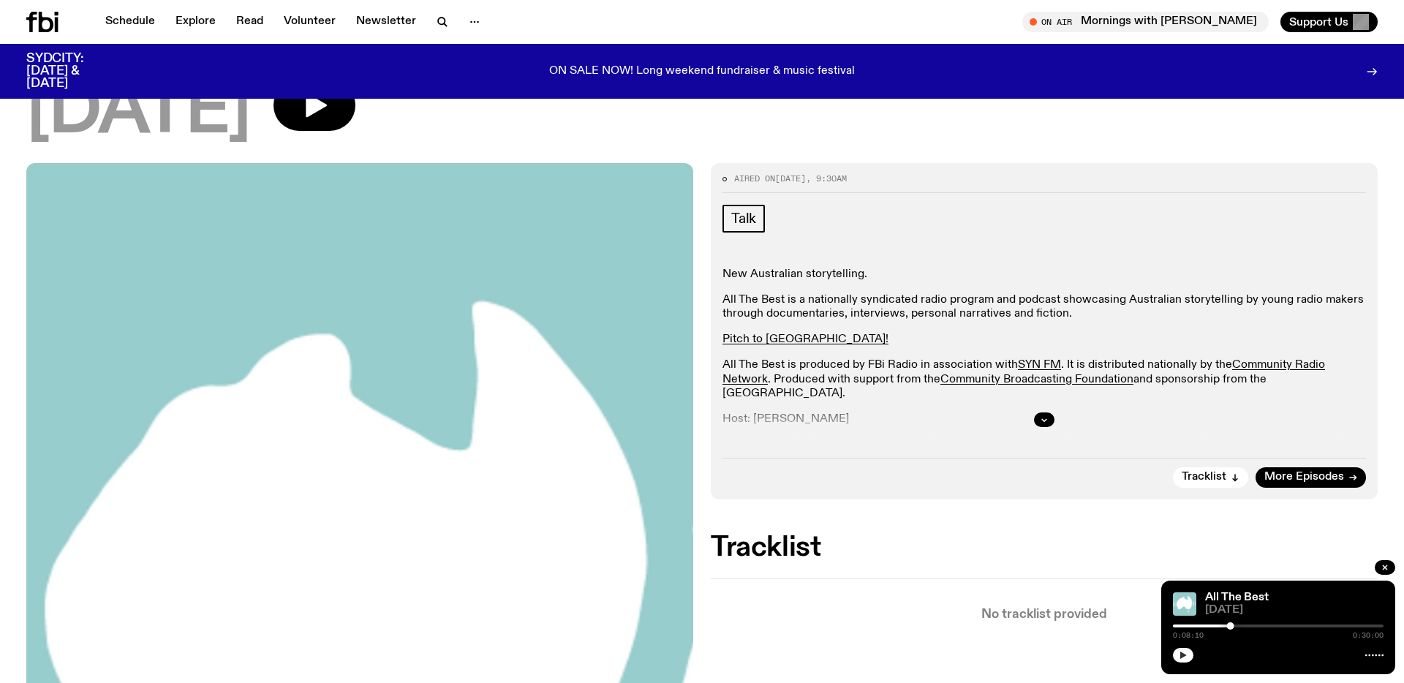
drag, startPoint x: 1041, startPoint y: 420, endPoint x: 1044, endPoint y: 501, distance: 81.3
click at [1041, 420] on icon "button" at bounding box center [1044, 419] width 9 height 9
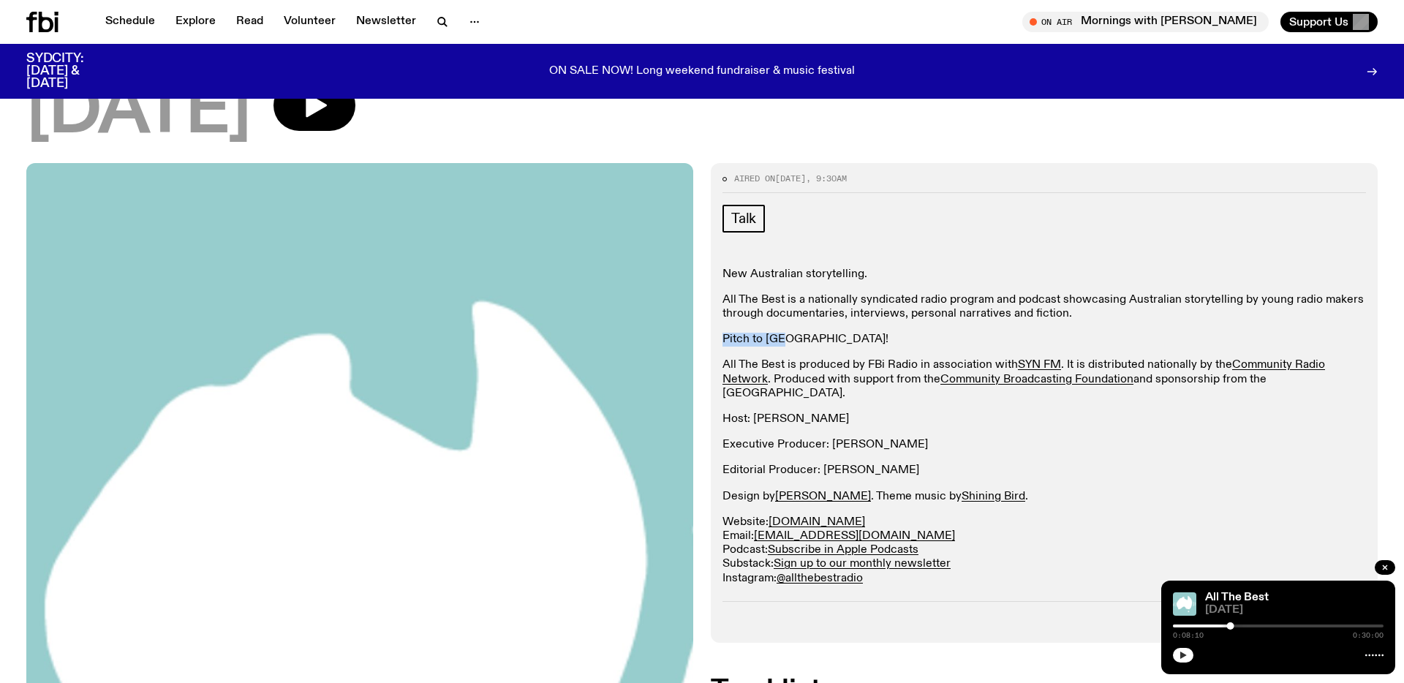
scroll to position [120, 0]
click at [852, 342] on p "Pitch to us!" at bounding box center [1045, 339] width 644 height 14
drag, startPoint x: 829, startPoint y: 470, endPoint x: 893, endPoint y: 470, distance: 64.4
click at [893, 470] on p "Editorial Producer: Mel Bakewell" at bounding box center [1045, 470] width 644 height 14
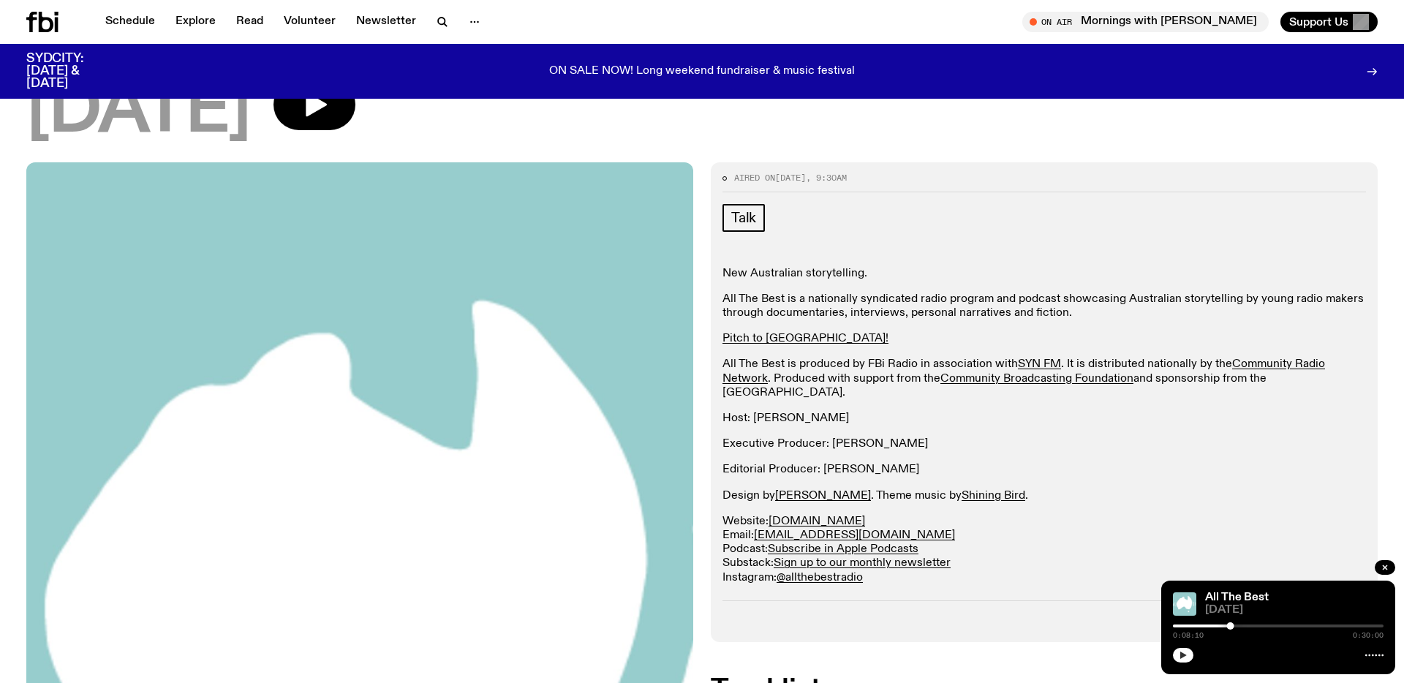
drag, startPoint x: 829, startPoint y: 442, endPoint x: 940, endPoint y: 443, distance: 110.4
click at [940, 443] on p "Executive Producer: Phoebe Adler-Ryan" at bounding box center [1045, 444] width 644 height 14
click at [945, 227] on div "Talk" at bounding box center [1045, 220] width 644 height 32
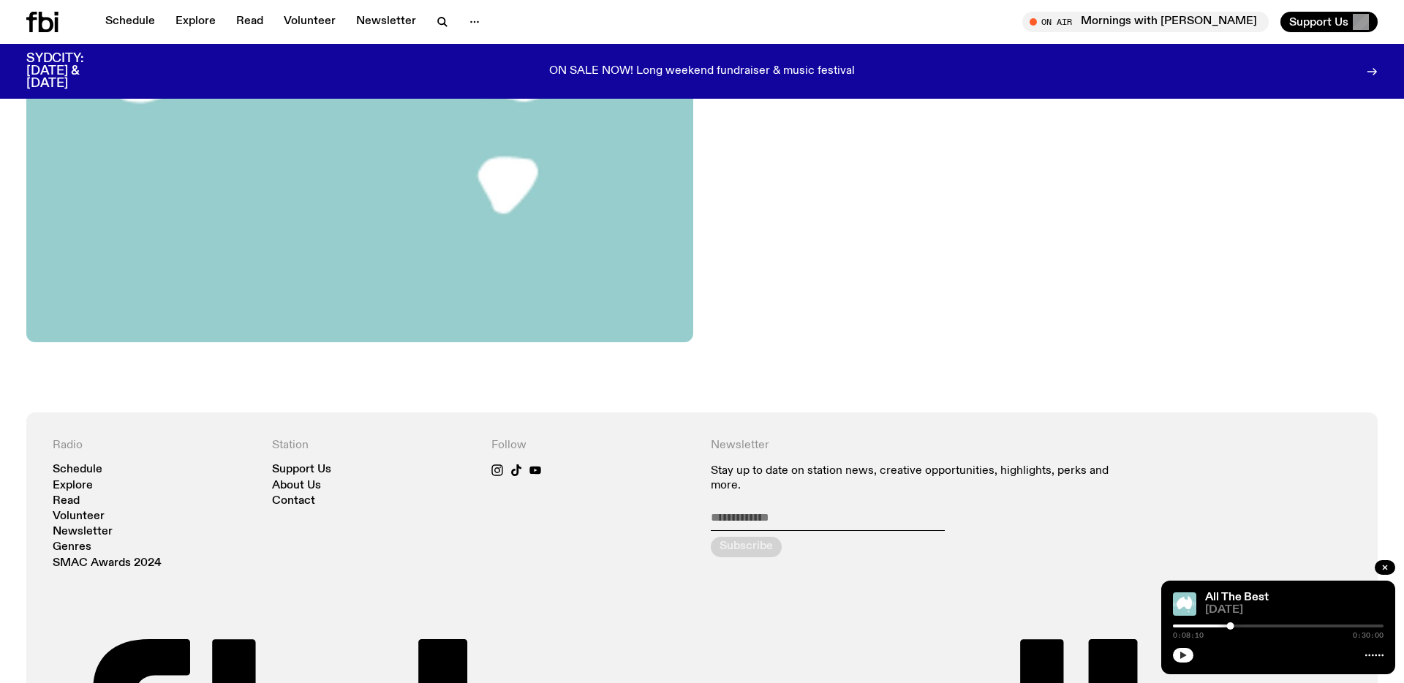
scroll to position [1112, 0]
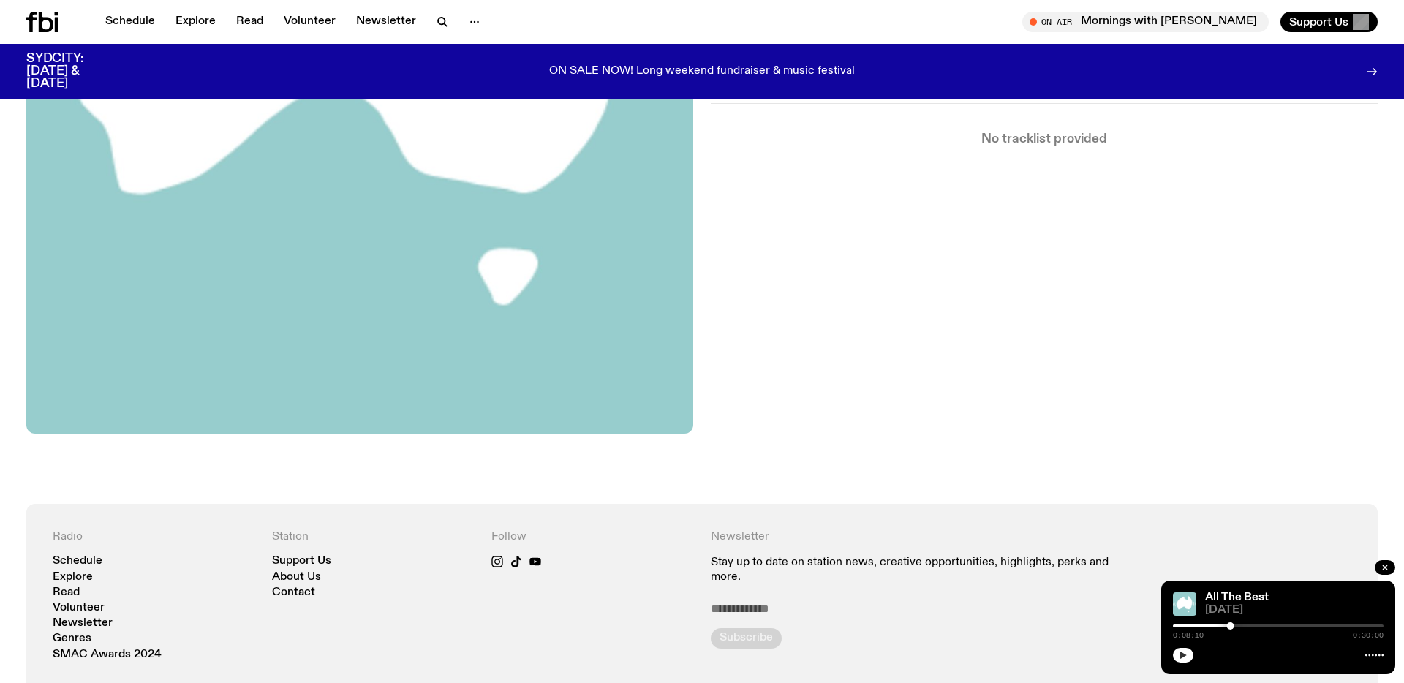
click at [840, 286] on div "Aired on 17.08.25 , 9:30am Talk New Australian storytelling. All The Best is a …" at bounding box center [702, 24] width 1404 height 960
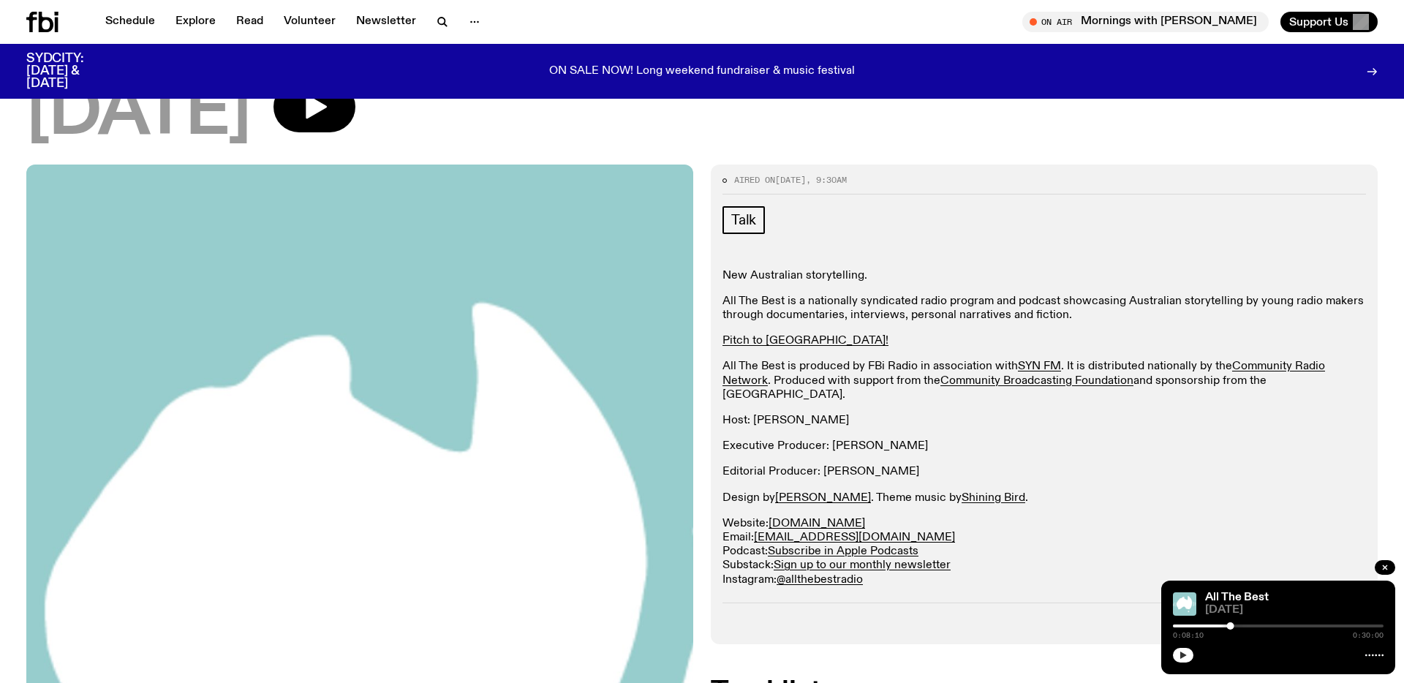
scroll to position [0, 0]
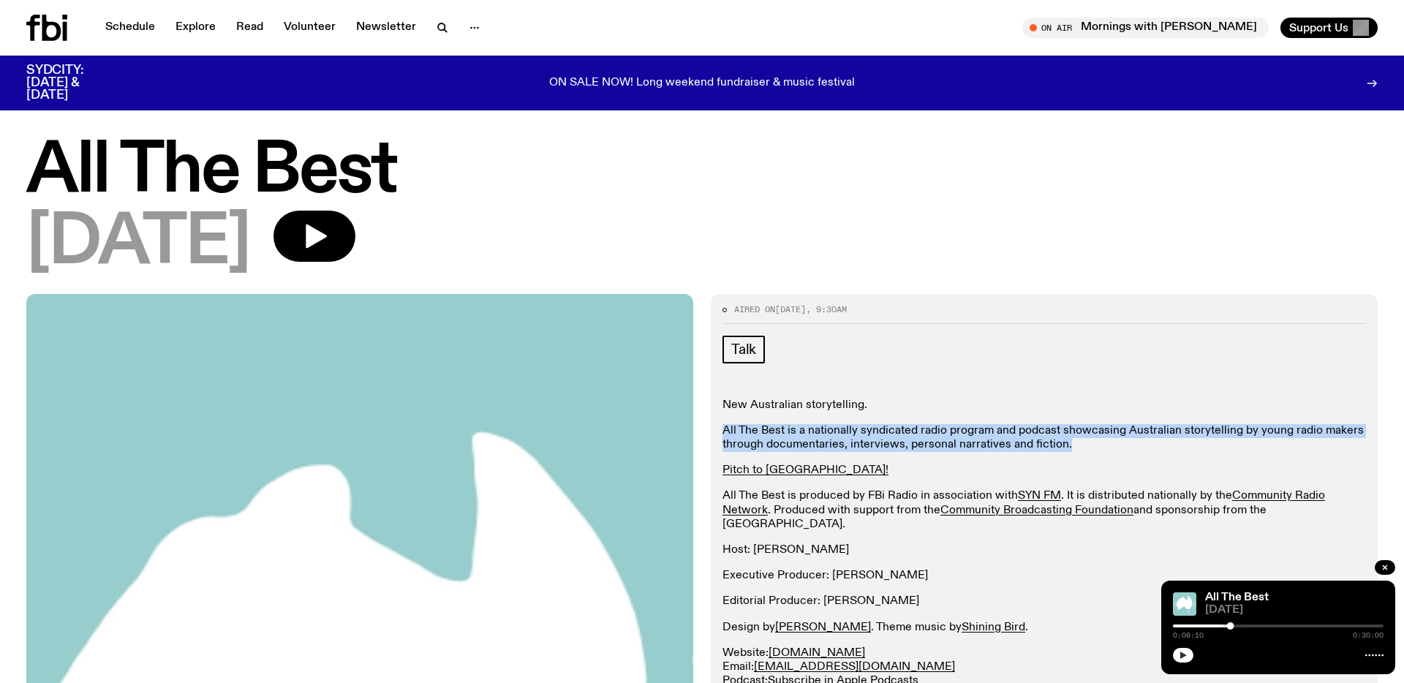
drag, startPoint x: 725, startPoint y: 433, endPoint x: 1066, endPoint y: 446, distance: 341.8
click at [1066, 446] on p "All The Best is a nationally syndicated radio program and podcast showcasing Au…" at bounding box center [1045, 438] width 644 height 28
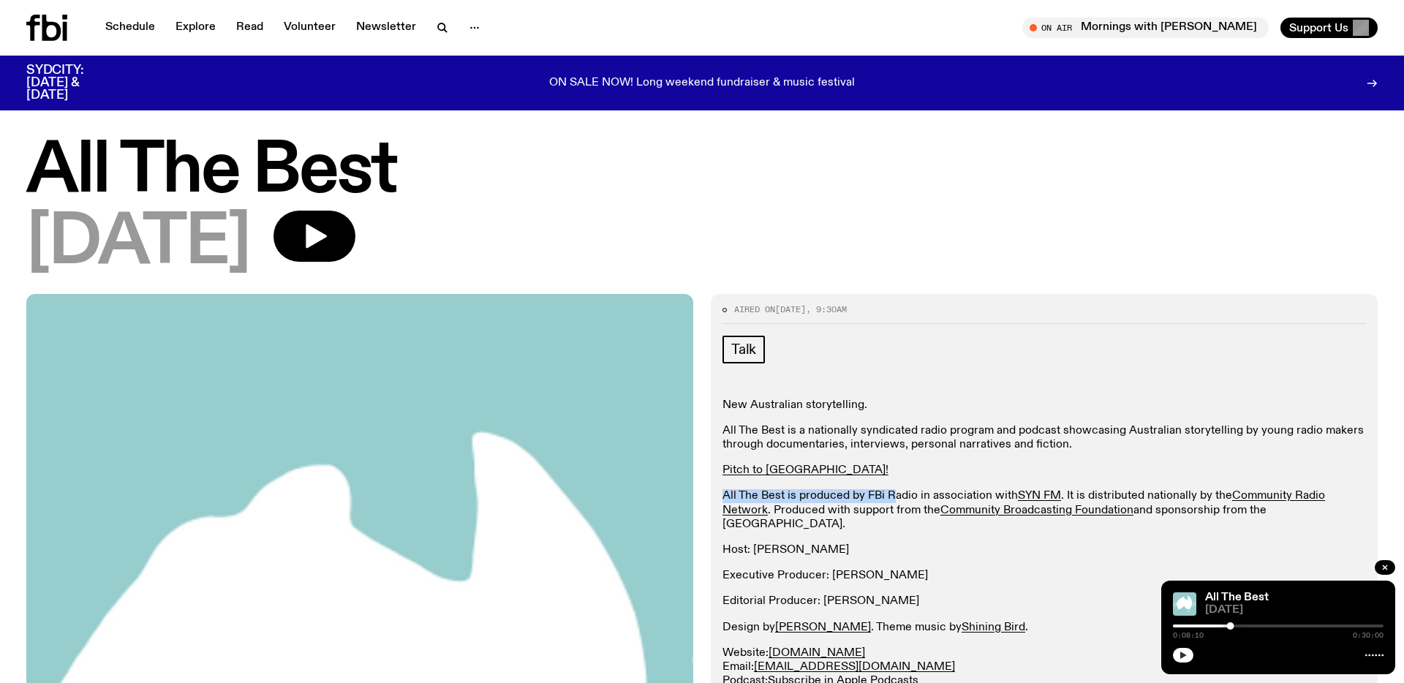
drag, startPoint x: 725, startPoint y: 491, endPoint x: 900, endPoint y: 491, distance: 174.8
click at [897, 491] on p "All The Best is produced by FBi Radio in association with SYN FM . It is distri…" at bounding box center [1045, 510] width 644 height 42
click at [900, 491] on p "All The Best is produced by FBi Radio in association with SYN FM . It is distri…" at bounding box center [1045, 510] width 644 height 42
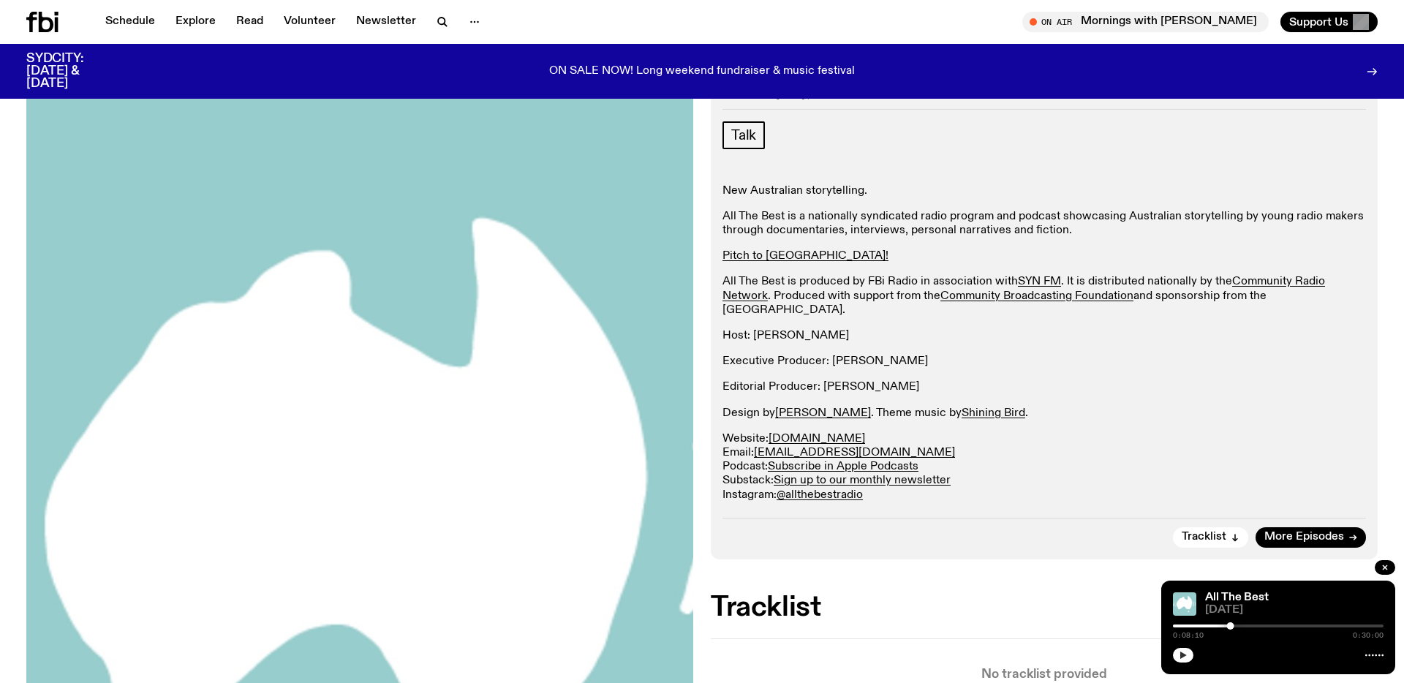
scroll to position [203, 0]
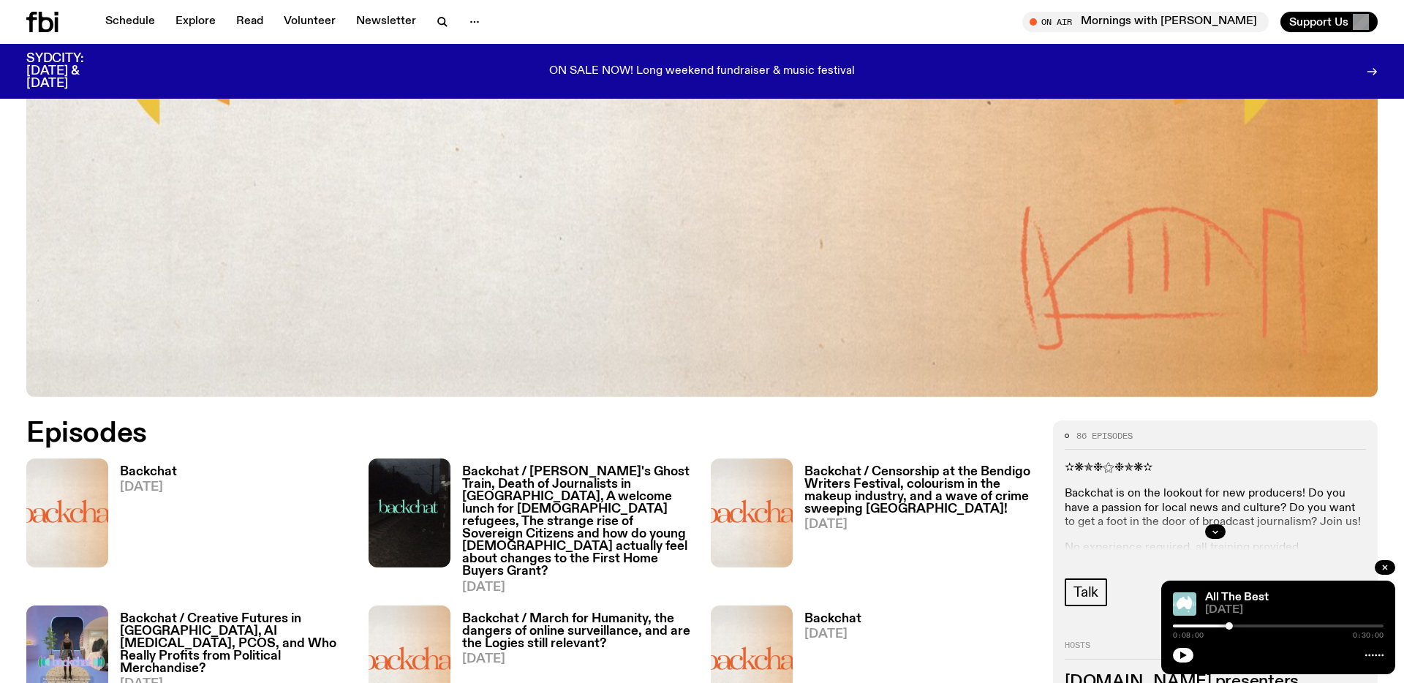
scroll to position [849, 0]
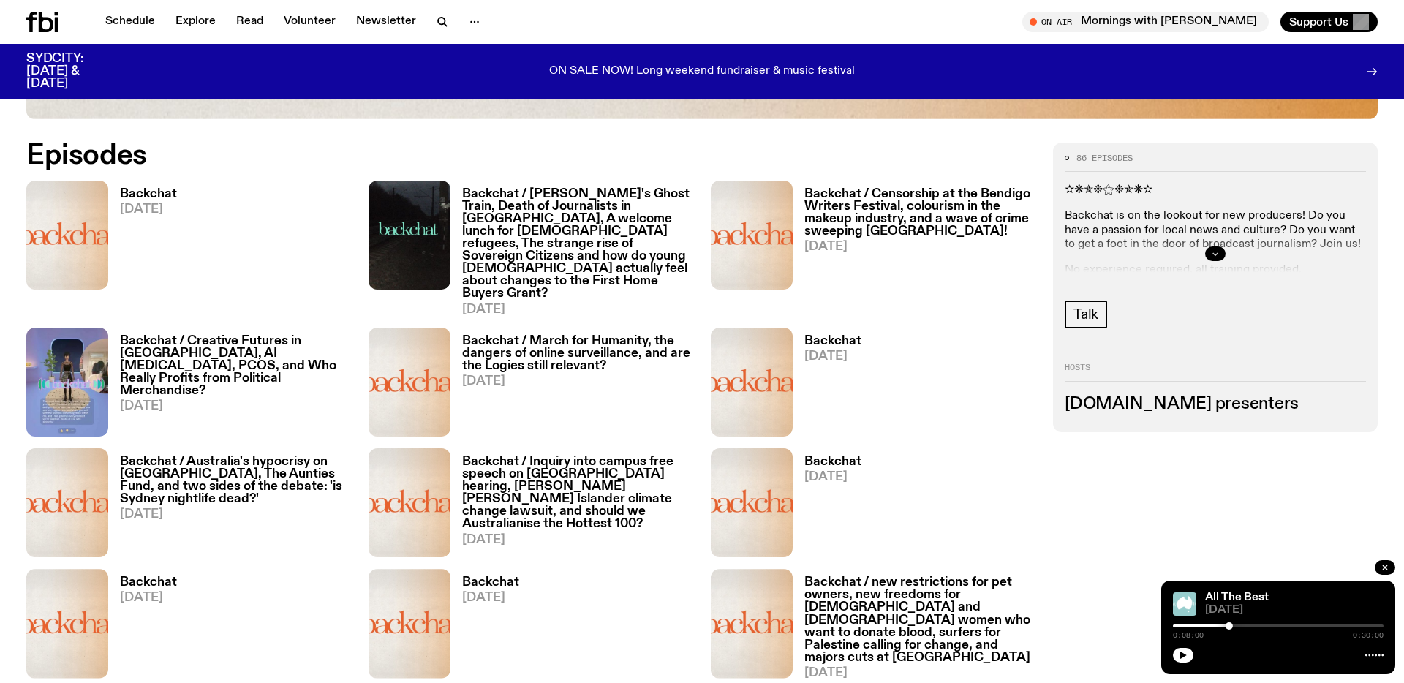
click at [1213, 250] on icon "button" at bounding box center [1215, 253] width 9 height 9
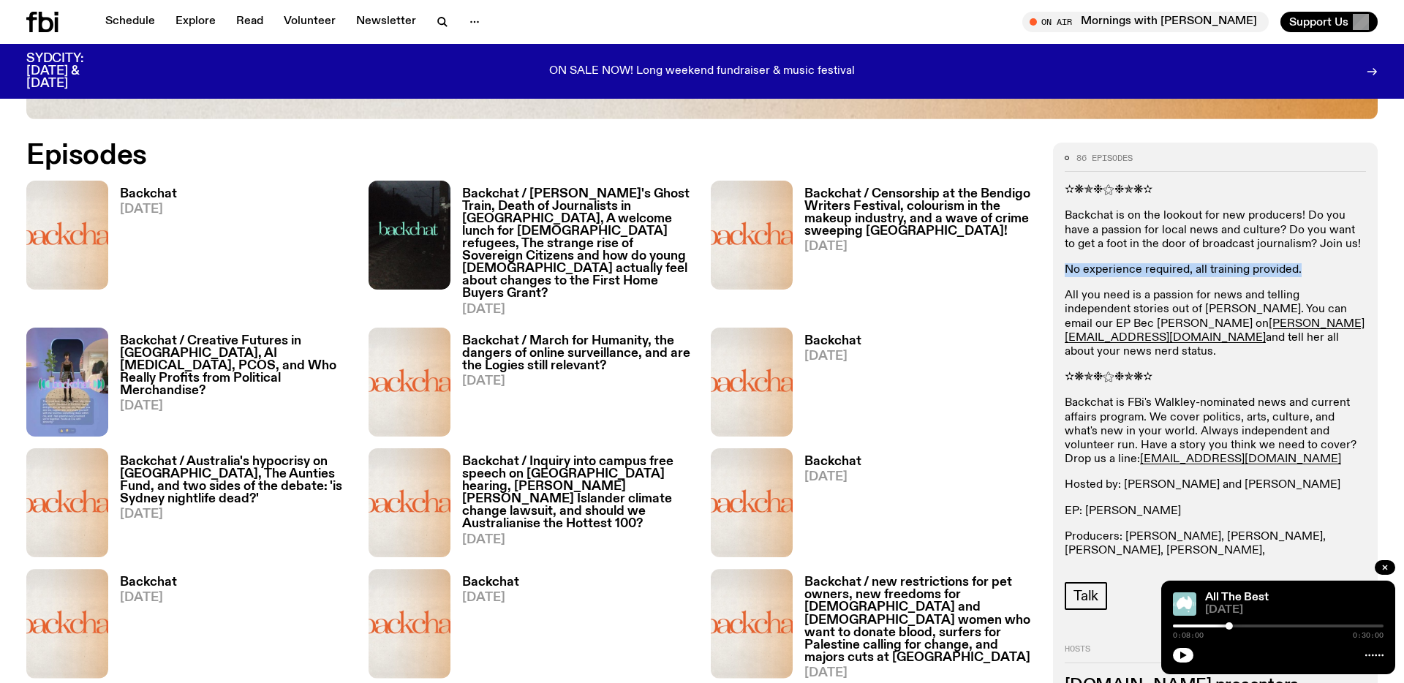
drag, startPoint x: 1085, startPoint y: 271, endPoint x: 1264, endPoint y: 280, distance: 179.4
click at [1264, 280] on div "✫❋✯❉⚝❉✯❋✫ Backchat is on the lookout for new producers! Do you have a passion f…" at bounding box center [1215, 378] width 301 height 388
drag, startPoint x: 1264, startPoint y: 280, endPoint x: 1120, endPoint y: 300, distance: 145.4
click at [1264, 280] on div "✫❋✯❉⚝❉✯❋✫ Backchat is on the lookout for new producers! Do you have a passion f…" at bounding box center [1215, 378] width 301 height 388
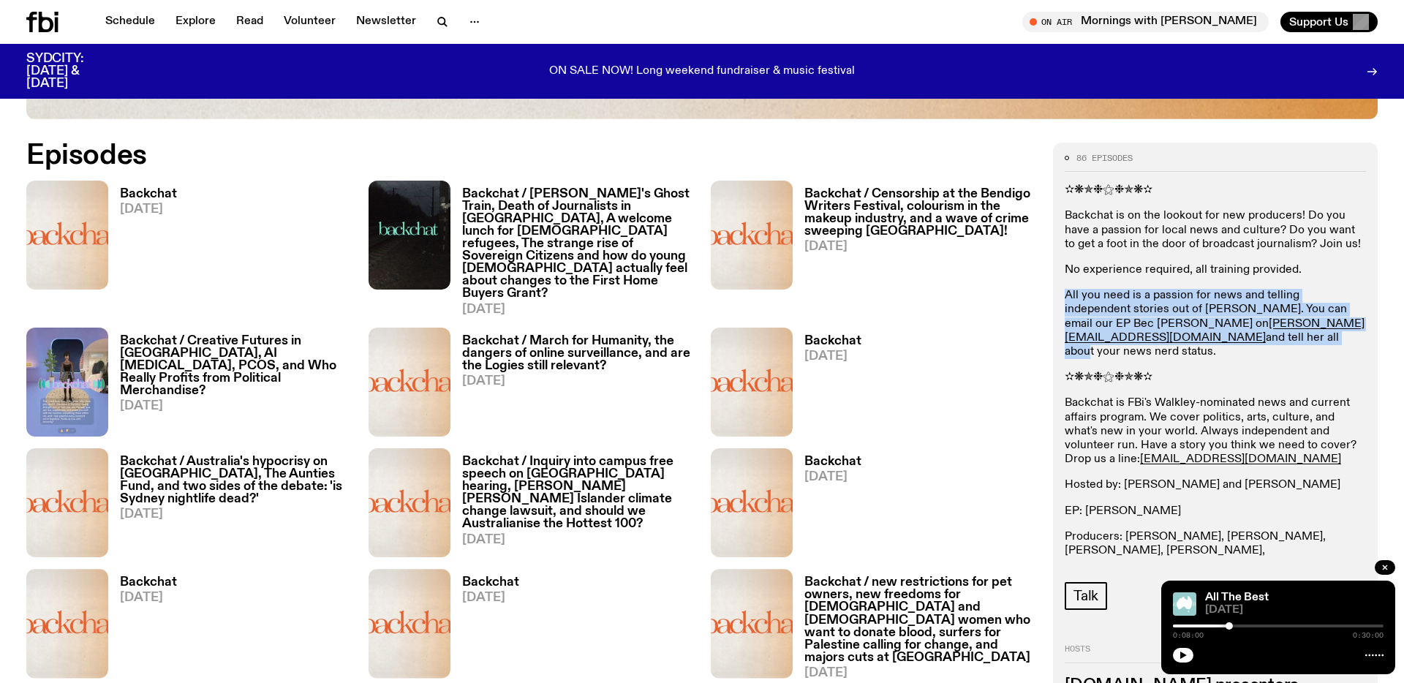
drag, startPoint x: 1062, startPoint y: 296, endPoint x: 1289, endPoint y: 321, distance: 228.1
click at [1288, 318] on div "86 episodes ✫❋✯❉⚝❉✯❋✫ Backchat is on the lookout for new producers! Do you have…" at bounding box center [1215, 428] width 325 height 571
click at [1289, 323] on p "All you need is a passion for news and telling independent stories out of [PERS…" at bounding box center [1215, 324] width 301 height 70
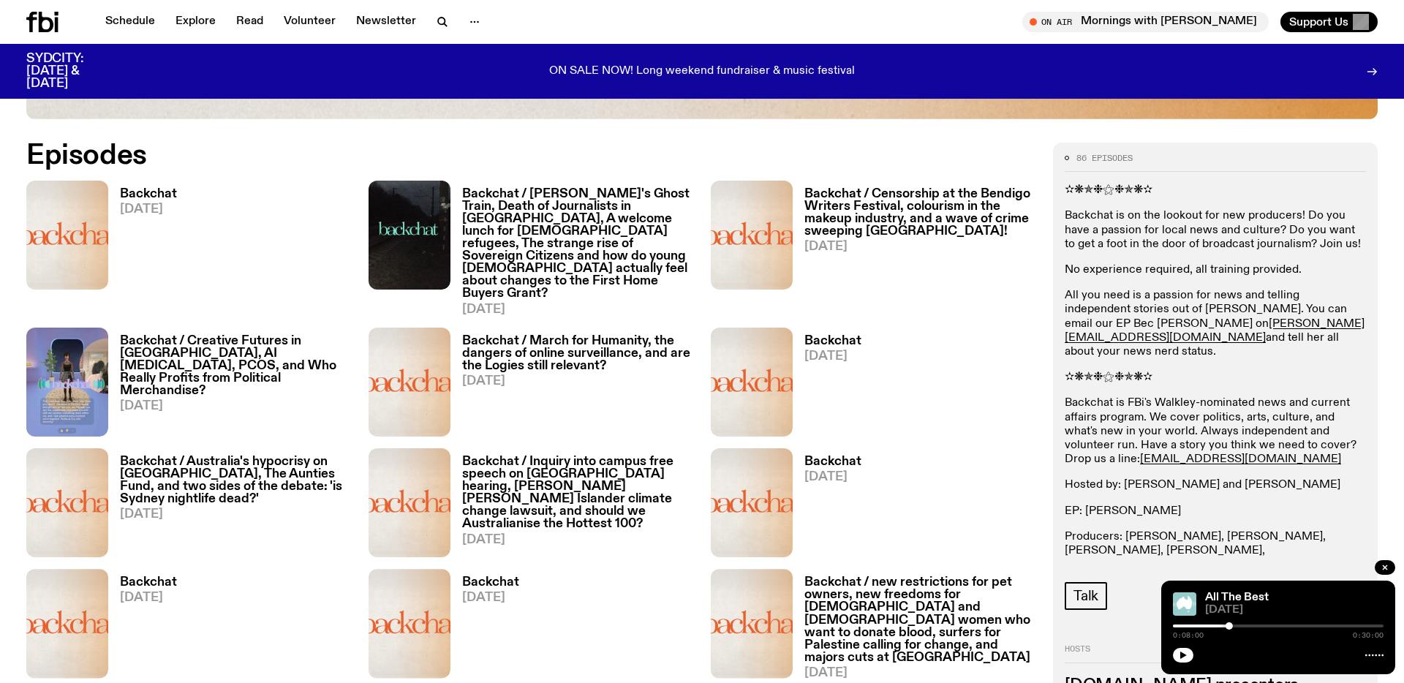
click at [149, 189] on h3 "Backchat" at bounding box center [148, 194] width 57 height 12
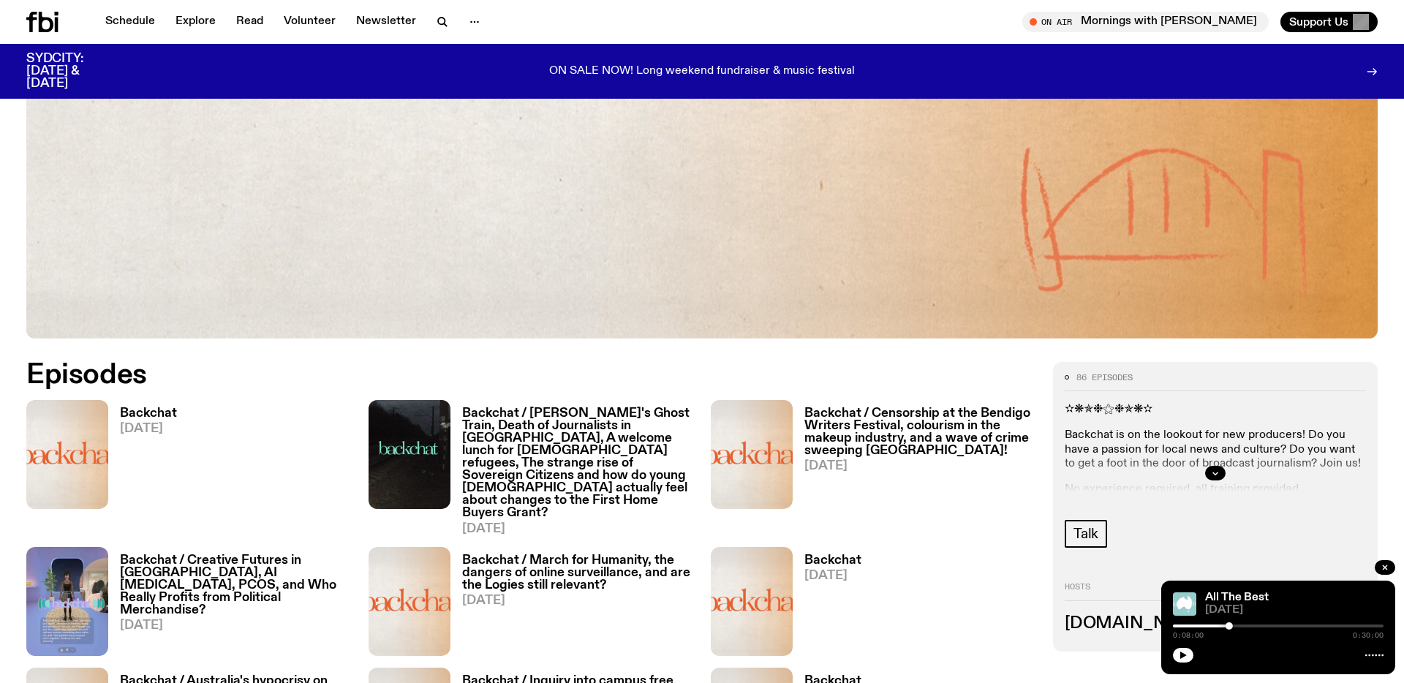
scroll to position [533, 0]
